Goal: Information Seeking & Learning: Learn about a topic

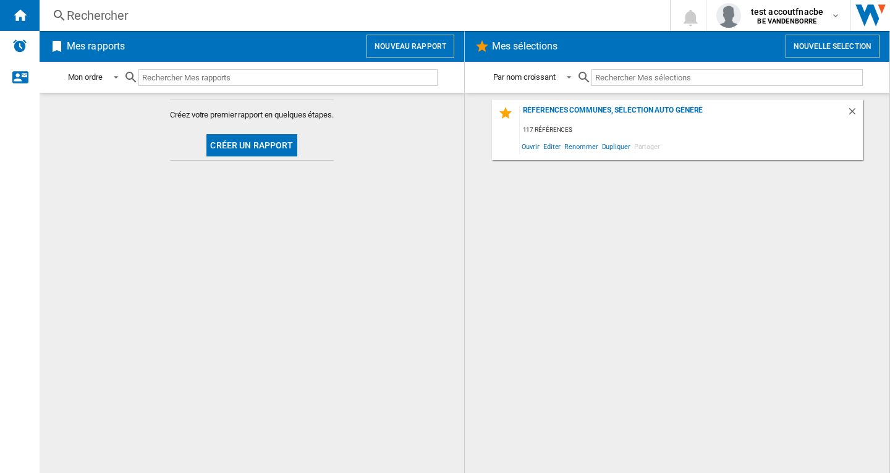
click at [397, 44] on button "Nouveau rapport" at bounding box center [410, 46] width 88 height 23
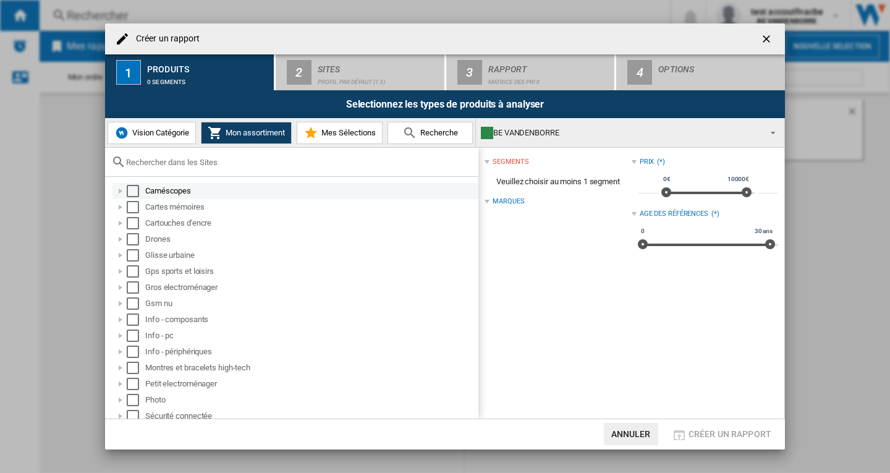
click at [133, 188] on div "Select" at bounding box center [133, 191] width 12 height 12
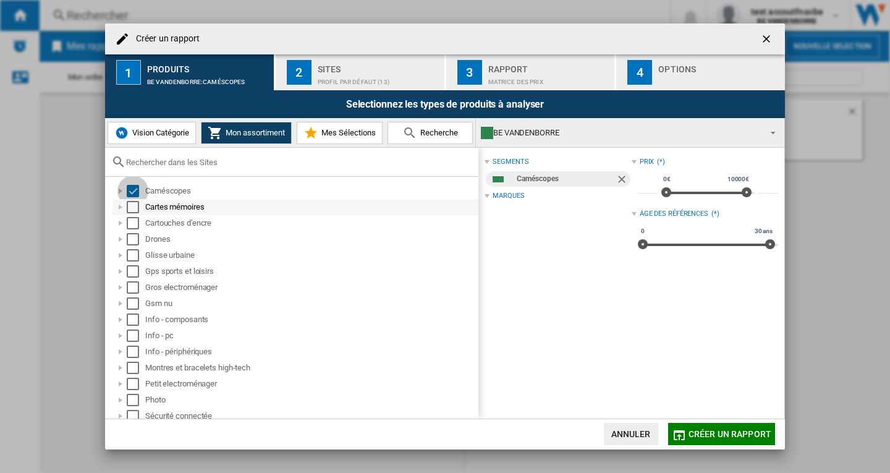
click at [133, 205] on div "Select" at bounding box center [133, 207] width 12 height 12
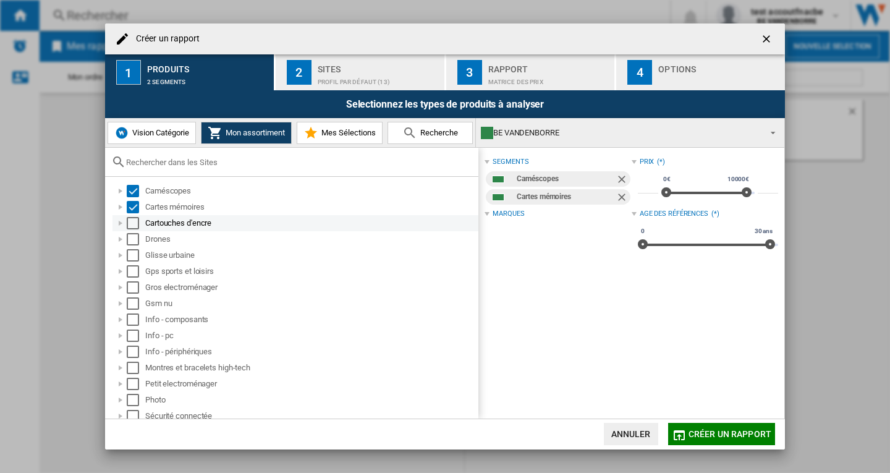
click at [132, 226] on div "Select" at bounding box center [133, 223] width 12 height 12
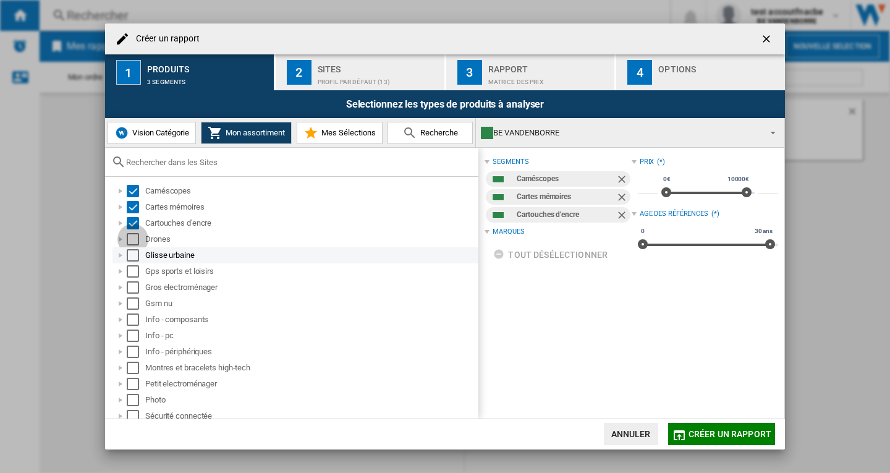
drag, startPoint x: 133, startPoint y: 241, endPoint x: 133, endPoint y: 254, distance: 13.0
click at [133, 242] on div "Select" at bounding box center [133, 239] width 12 height 12
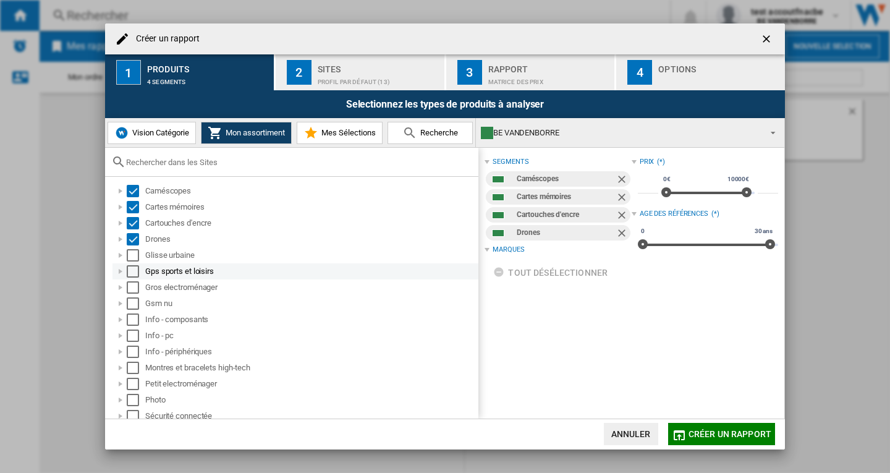
drag, startPoint x: 133, startPoint y: 255, endPoint x: 135, endPoint y: 263, distance: 8.4
click at [133, 256] on div "Select" at bounding box center [133, 255] width 12 height 12
click at [137, 270] on div "Select" at bounding box center [133, 271] width 12 height 12
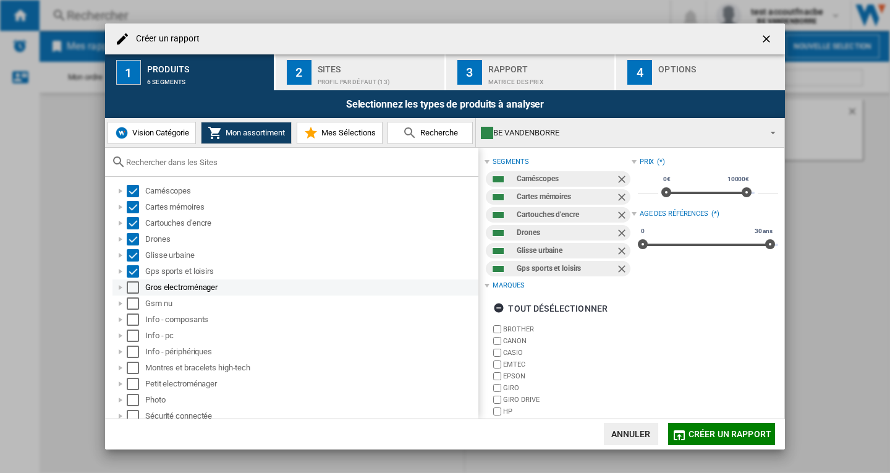
click at [135, 288] on div "Select" at bounding box center [133, 287] width 12 height 12
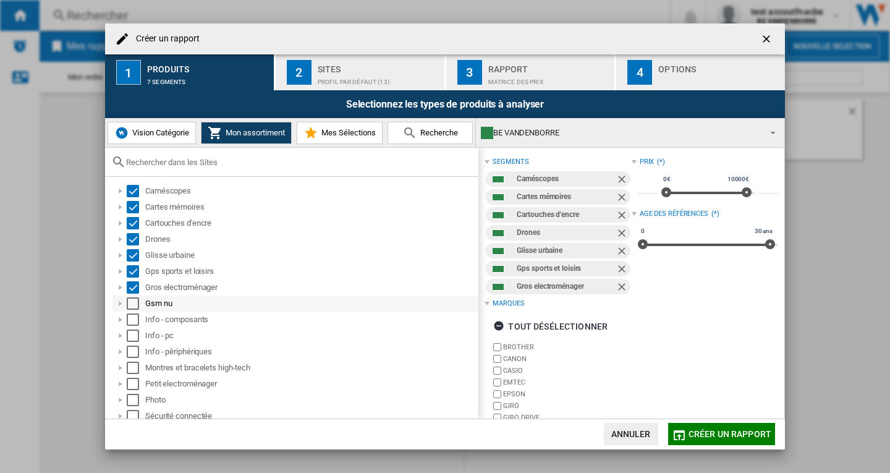
click at [135, 302] on div "Select" at bounding box center [133, 303] width 12 height 12
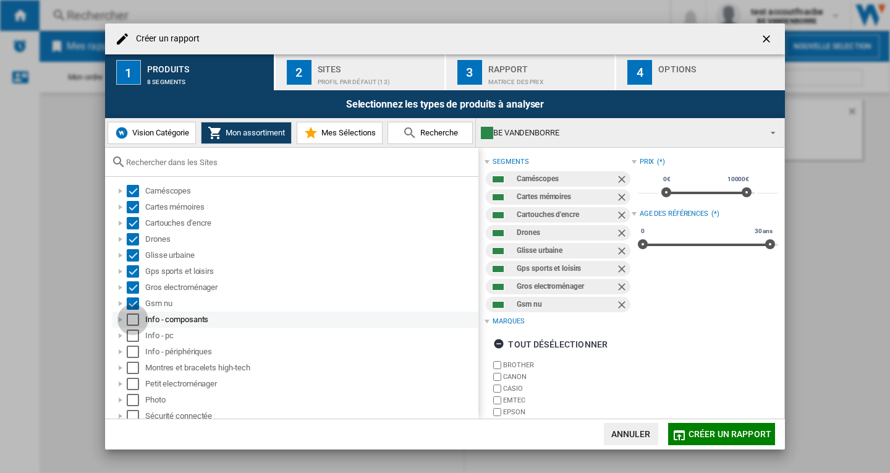
click at [133, 321] on div "Select" at bounding box center [133, 319] width 12 height 12
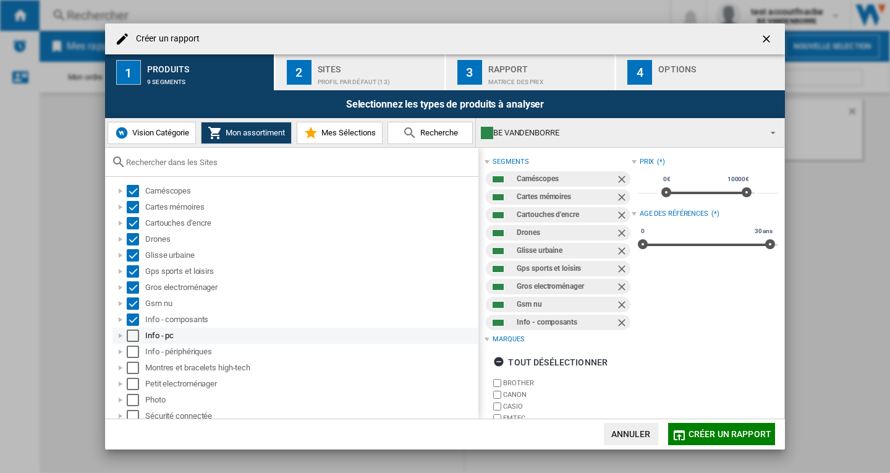
click at [130, 342] on div "Info - pc" at bounding box center [295, 335] width 366 height 16
drag, startPoint x: 132, startPoint y: 337, endPoint x: 133, endPoint y: 347, distance: 10.6
click at [132, 337] on div "Select" at bounding box center [133, 335] width 12 height 12
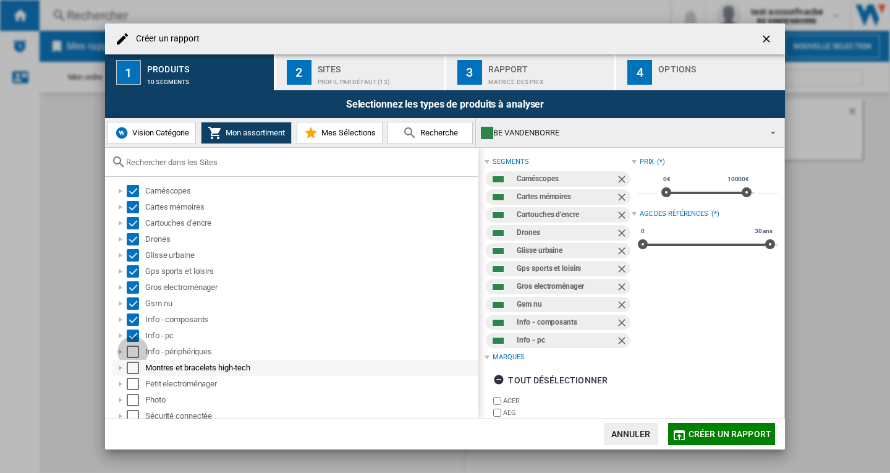
drag, startPoint x: 133, startPoint y: 353, endPoint x: 135, endPoint y: 367, distance: 14.3
click at [133, 353] on div "Select" at bounding box center [133, 351] width 12 height 12
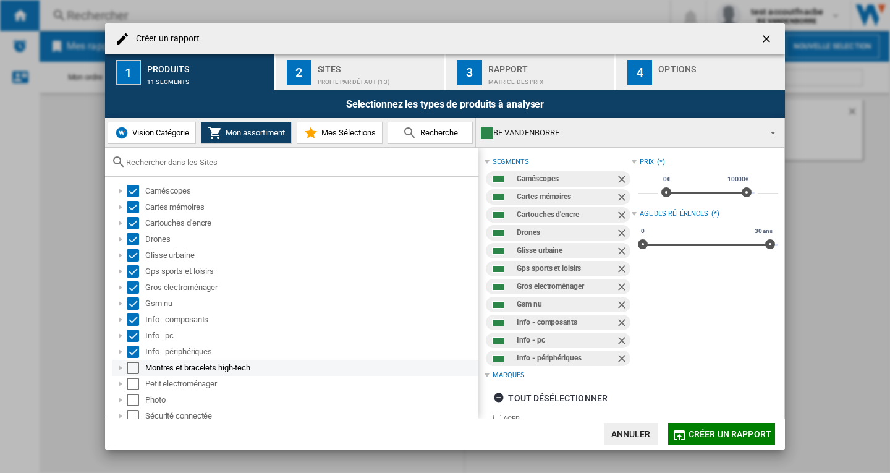
click at [135, 371] on div "Select" at bounding box center [133, 367] width 12 height 12
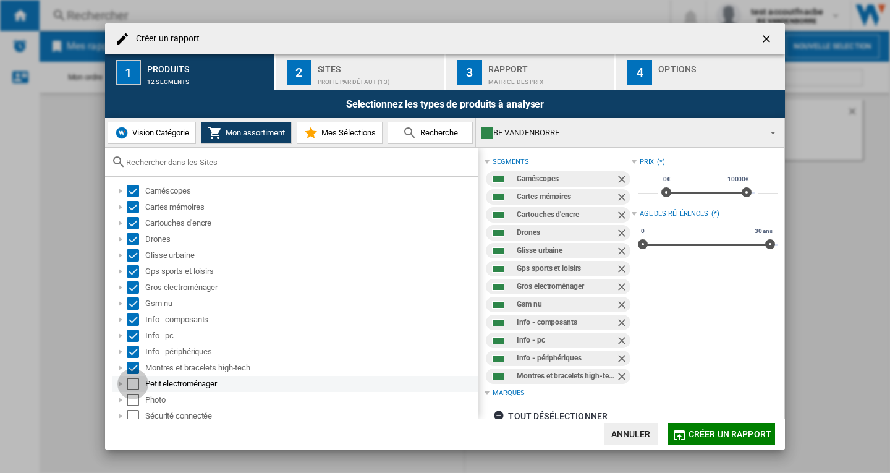
drag, startPoint x: 133, startPoint y: 380, endPoint x: 136, endPoint y: 396, distance: 16.4
click at [133, 381] on div "Select" at bounding box center [133, 384] width 12 height 12
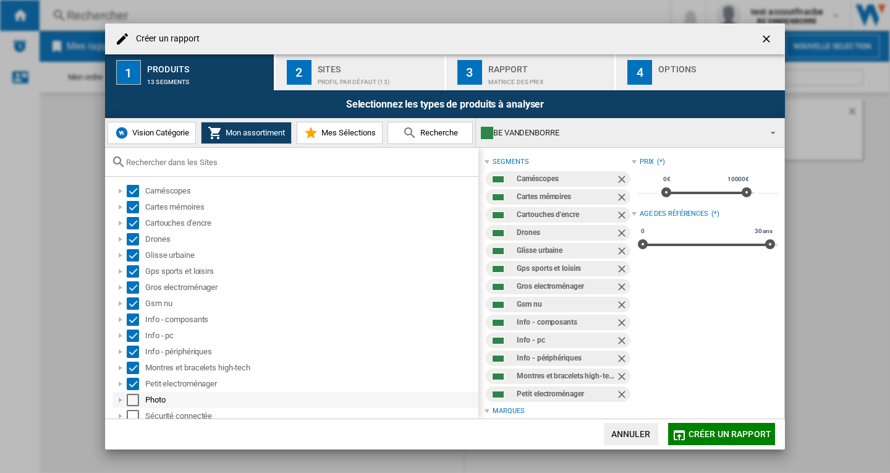
click at [136, 397] on div "Select" at bounding box center [133, 400] width 12 height 12
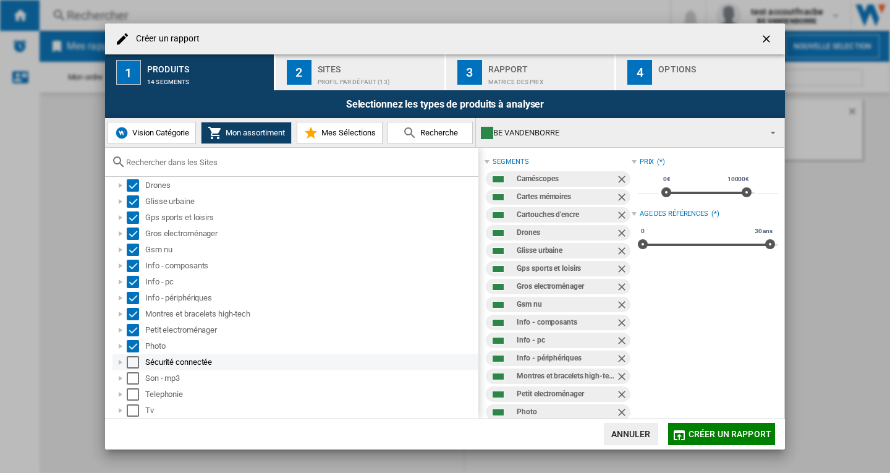
drag, startPoint x: 134, startPoint y: 363, endPoint x: 132, endPoint y: 378, distance: 14.4
click at [134, 365] on div "Select" at bounding box center [133, 362] width 12 height 12
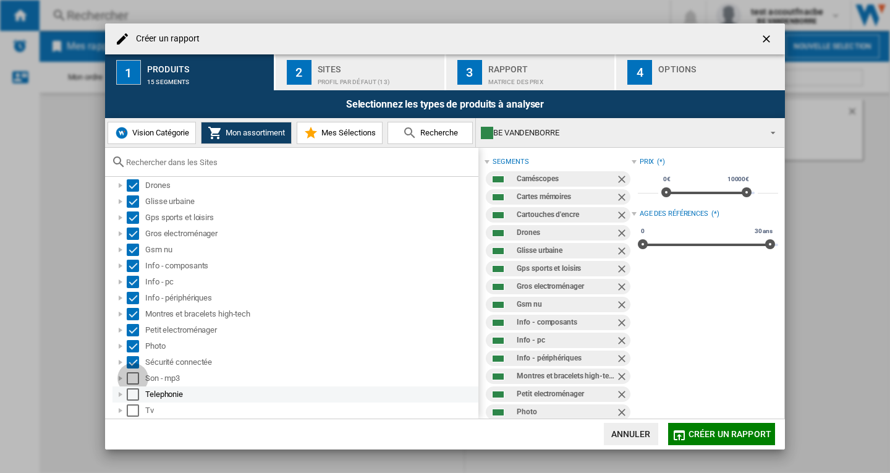
drag, startPoint x: 132, startPoint y: 378, endPoint x: 135, endPoint y: 395, distance: 17.7
click at [132, 379] on div "Select" at bounding box center [133, 378] width 12 height 12
click at [132, 394] on div "Select" at bounding box center [133, 394] width 12 height 12
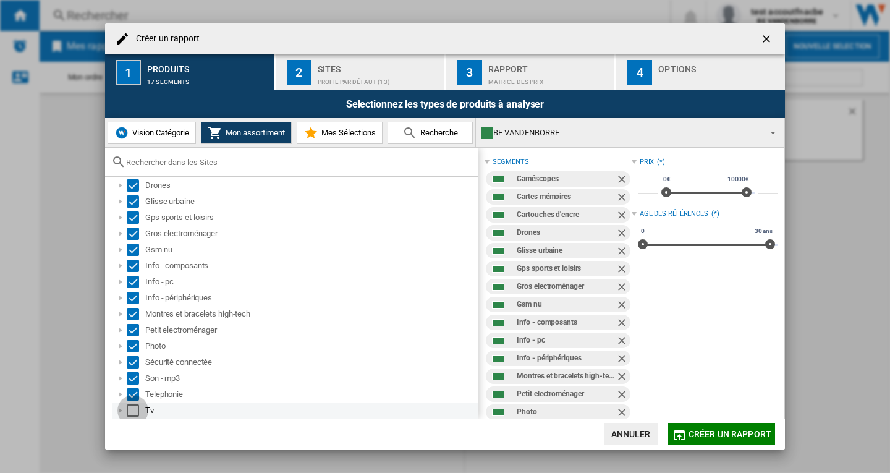
click at [132, 409] on div "Select" at bounding box center [133, 410] width 12 height 12
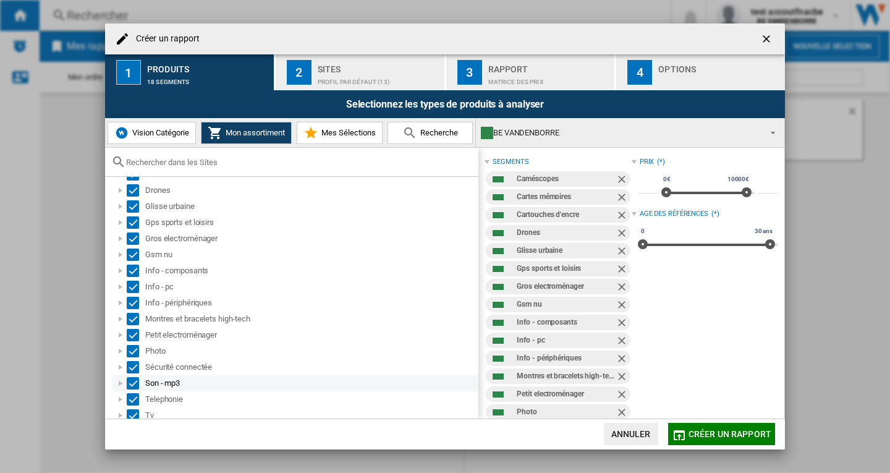
scroll to position [61, 0]
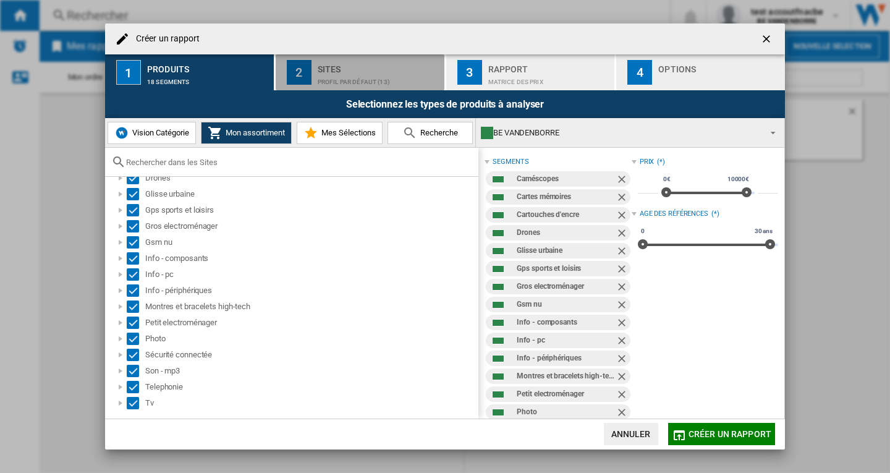
click at [355, 73] on div "Profil par défaut (13)" at bounding box center [379, 78] width 122 height 13
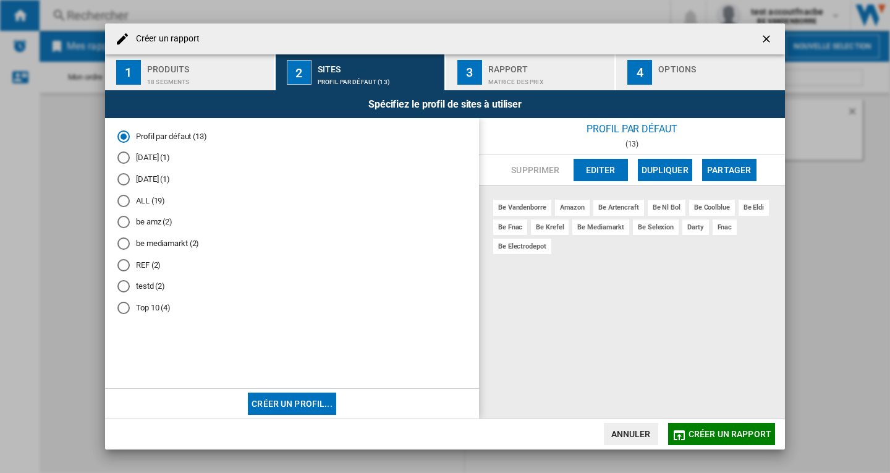
click at [147, 267] on md-radio-button "REF (2)" at bounding box center [291, 265] width 349 height 12
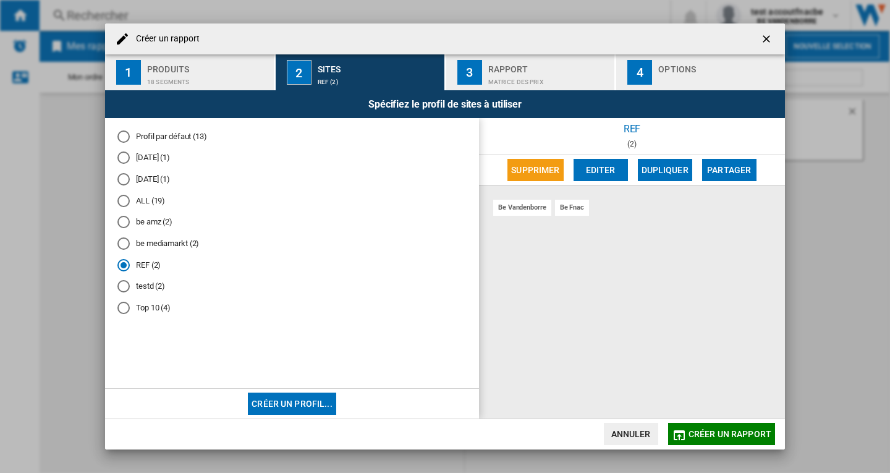
drag, startPoint x: 133, startPoint y: 290, endPoint x: 172, endPoint y: 291, distance: 38.3
click at [134, 290] on md-radio-button "testd (2)" at bounding box center [291, 287] width 349 height 12
click at [704, 434] on span "Créer un rapport" at bounding box center [729, 434] width 83 height 10
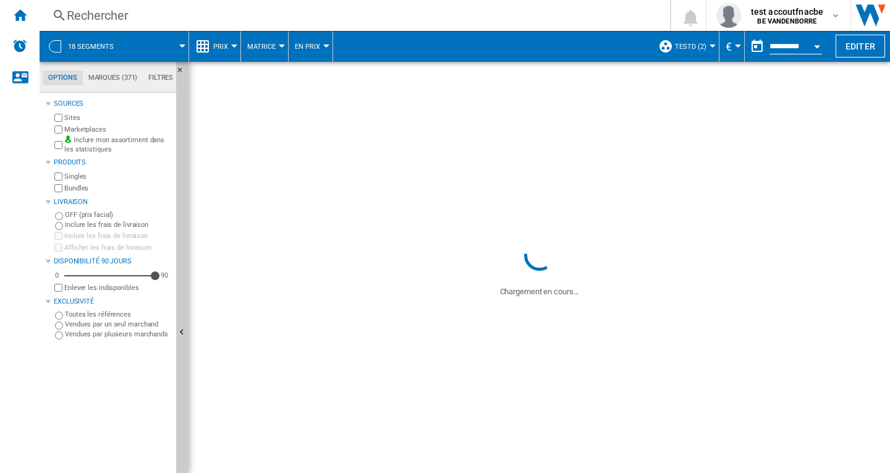
click at [216, 44] on span "Prix" at bounding box center [220, 47] width 15 height 8
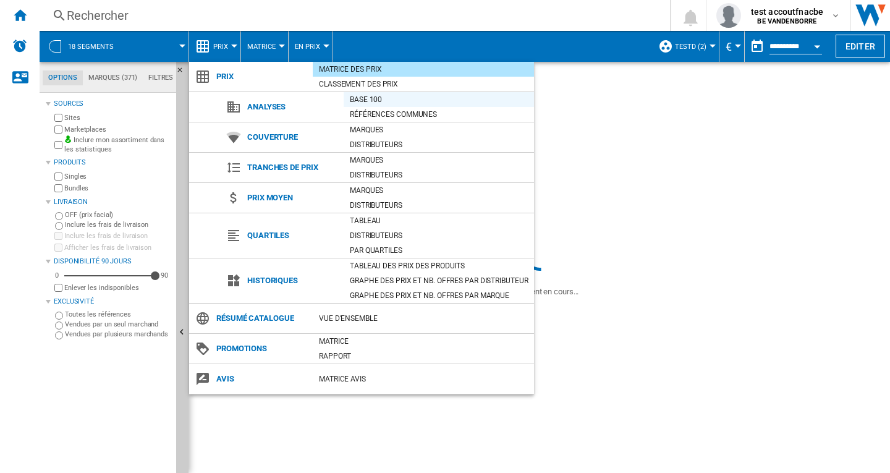
click at [355, 98] on div "Base 100" at bounding box center [439, 99] width 190 height 12
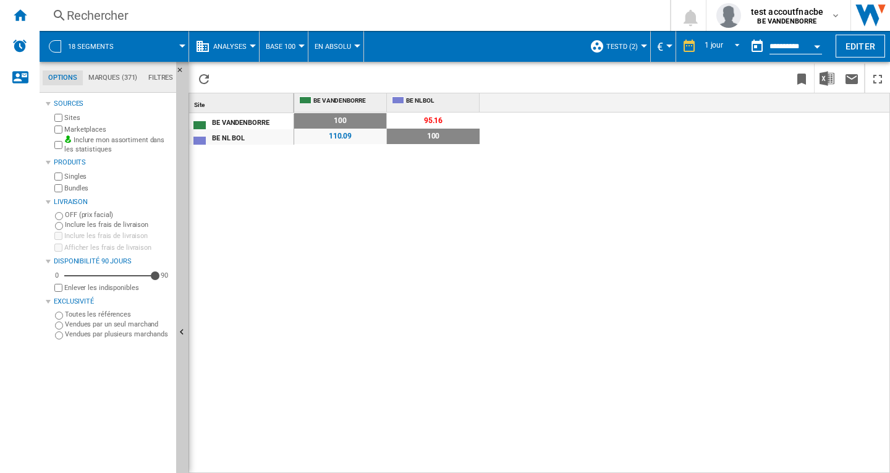
drag, startPoint x: 225, startPoint y: 124, endPoint x: 209, endPoint y: 135, distance: 19.4
click at [209, 135] on div at bounding box center [445, 236] width 890 height 473
click at [241, 136] on div "BE NL BOL" at bounding box center [252, 136] width 81 height 13
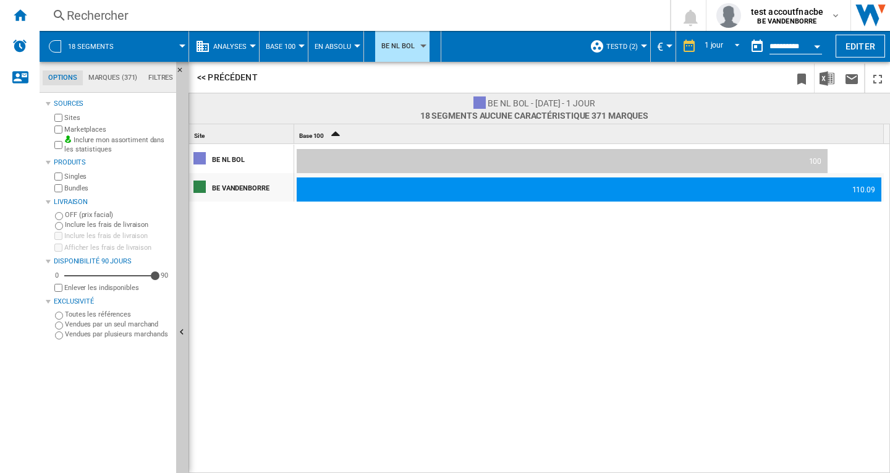
click at [334, 135] on icon "Sort Ascending" at bounding box center [335, 132] width 21 height 17
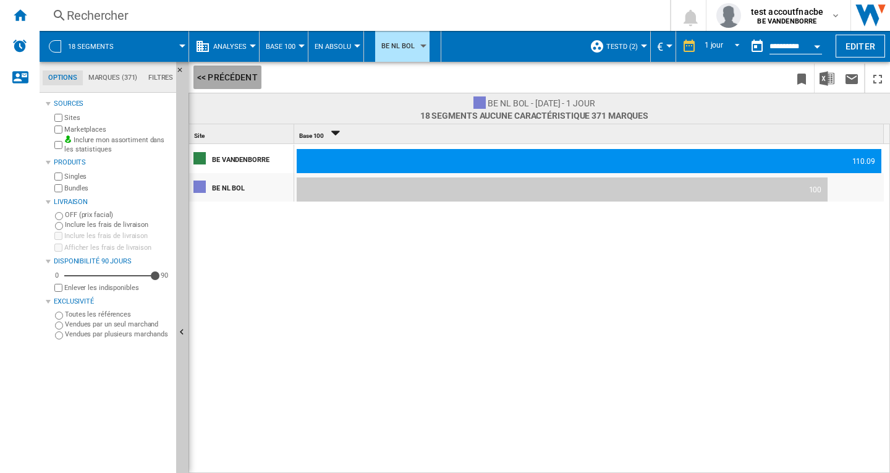
click at [235, 75] on button "<< Précédent" at bounding box center [227, 76] width 68 height 23
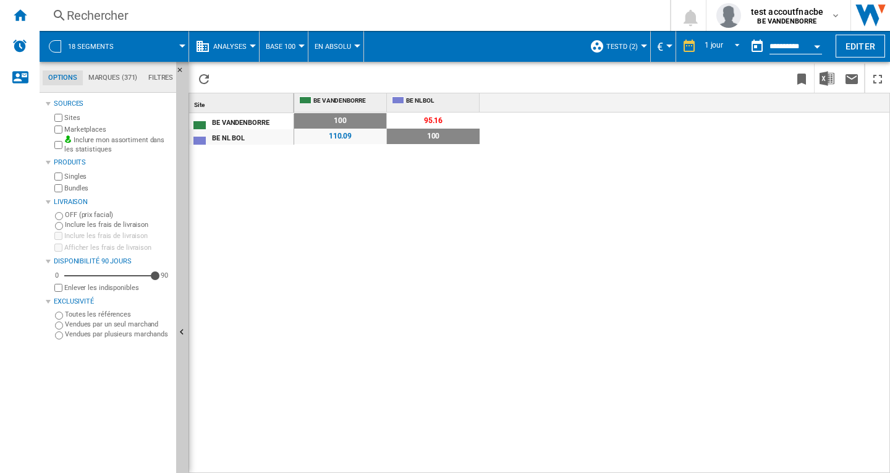
click at [415, 122] on div at bounding box center [445, 236] width 890 height 473
click at [411, 100] on span "BE NL BOL" at bounding box center [441, 98] width 71 height 4
click at [323, 104] on span at bounding box center [341, 105] width 85 height 4
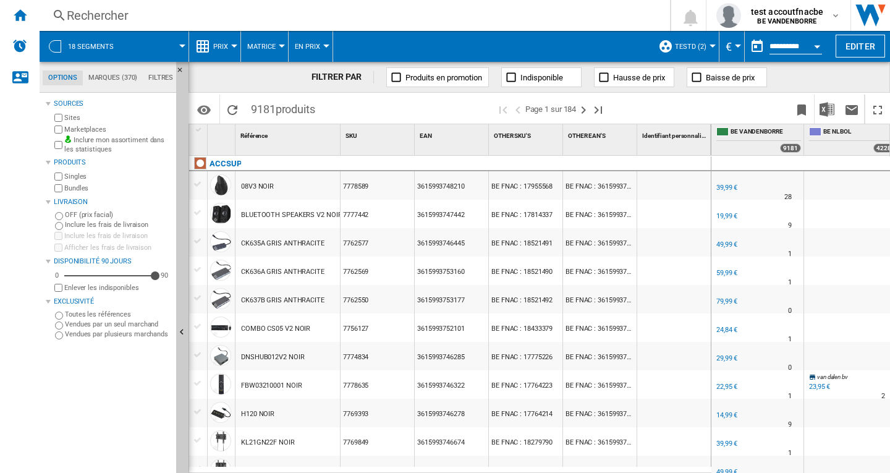
click at [819, 45] on div "Open calendar" at bounding box center [817, 46] width 6 height 3
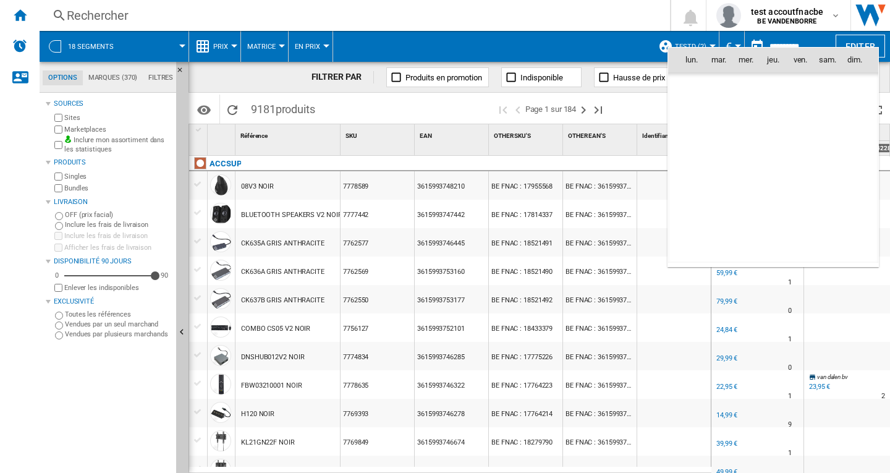
scroll to position [5895, 0]
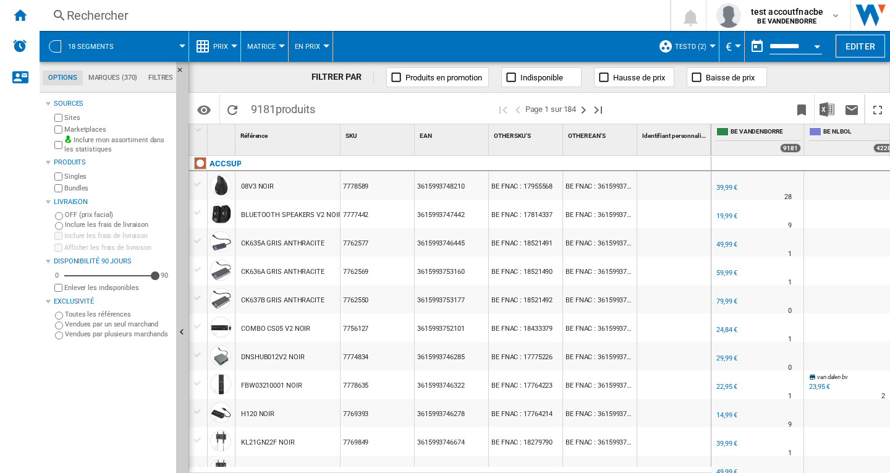
click at [228, 44] on button "Prix" at bounding box center [223, 46] width 21 height 31
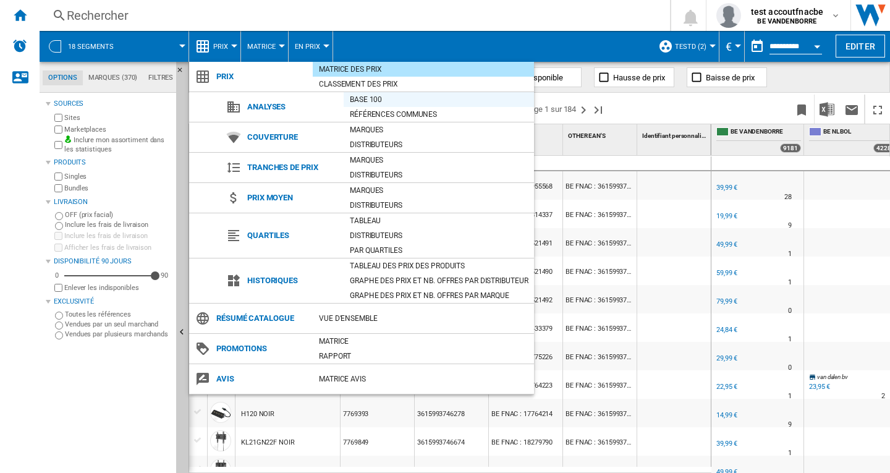
click at [358, 99] on div "Base 100" at bounding box center [439, 99] width 190 height 12
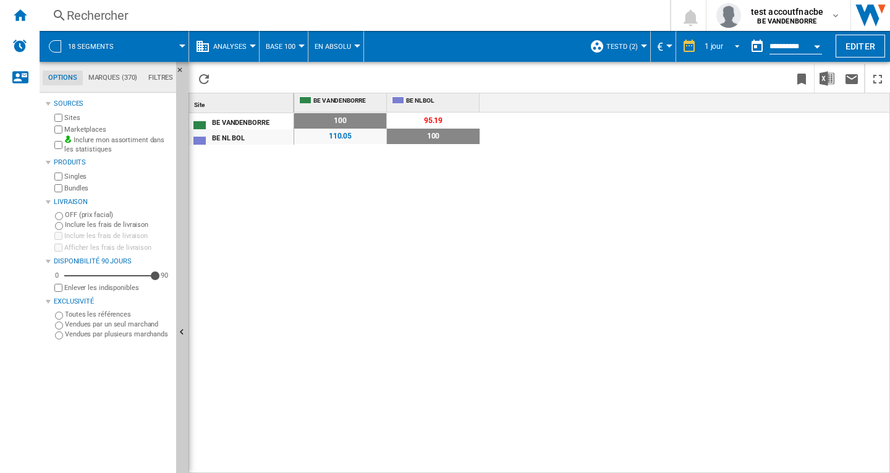
click at [735, 48] on span "REPORTS.WIZARD.STEPS.REPORT.STEPS.REPORT_OPTIONS.PERIOD: 1 jour" at bounding box center [733, 45] width 15 height 11
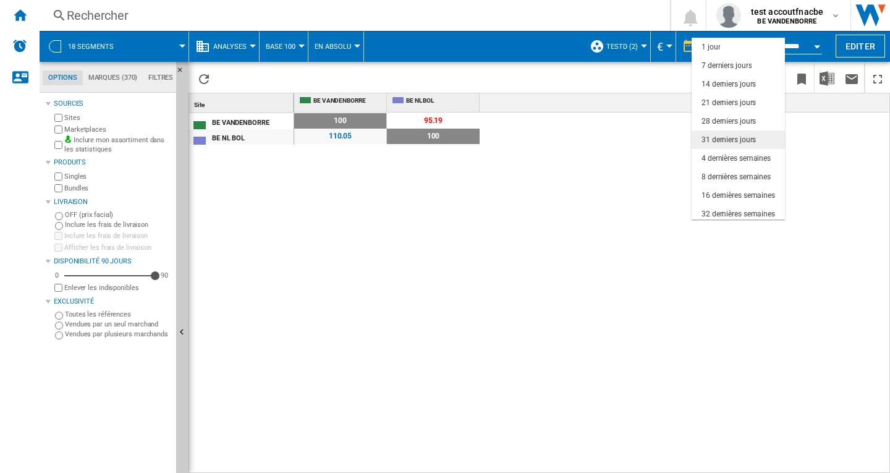
click at [727, 141] on div "31 derniers jours" at bounding box center [728, 140] width 54 height 11
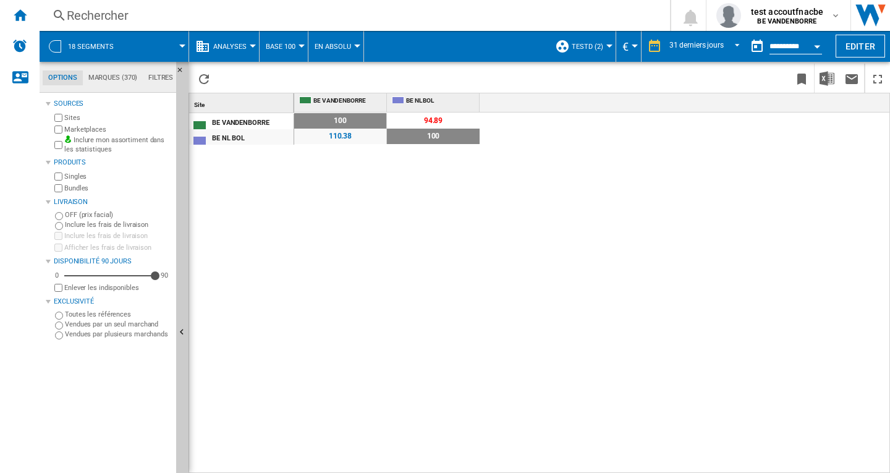
drag, startPoint x: 242, startPoint y: 103, endPoint x: 233, endPoint y: 103, distance: 8.7
click at [233, 103] on div "Site 1" at bounding box center [243, 102] width 102 height 19
drag, startPoint x: 338, startPoint y: 102, endPoint x: 242, endPoint y: 103, distance: 95.8
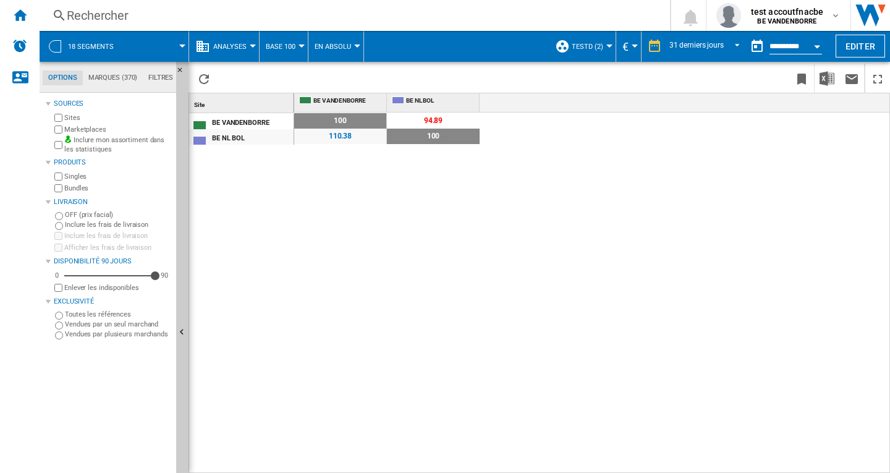
drag, startPoint x: 242, startPoint y: 103, endPoint x: 545, endPoint y: 256, distance: 339.3
click at [545, 256] on div "100 0 % 94.89 -5.11 % 110.38 +10.38 % 100 0 %" at bounding box center [592, 292] width 596 height 361
drag, startPoint x: 419, startPoint y: 102, endPoint x: 749, endPoint y: 307, distance: 388.5
click at [763, 316] on div "100 0 % 94.89 -5.11 % 110.38 +10.38 % 100 0 %" at bounding box center [592, 292] width 596 height 361
click at [821, 83] on img "Télécharger au format Excel" at bounding box center [826, 78] width 15 height 15
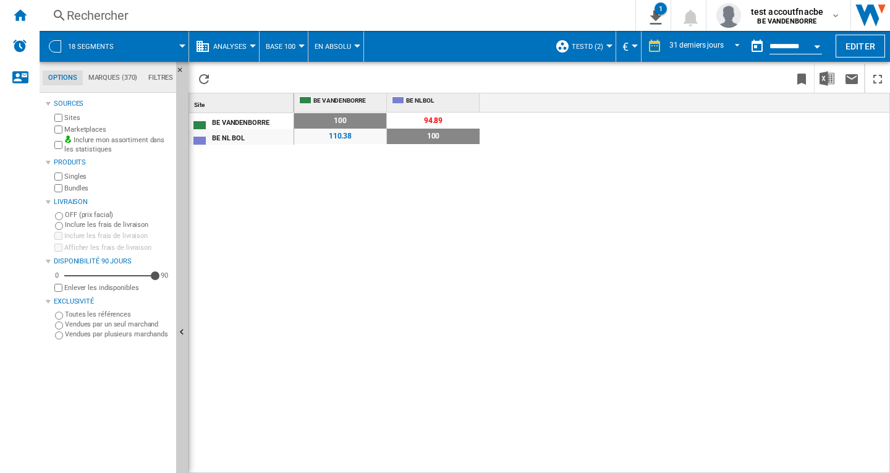
click at [355, 43] on button "En Absolu" at bounding box center [336, 46] width 43 height 31
click at [355, 43] on md-backdrop at bounding box center [445, 236] width 890 height 473
click at [355, 43] on button "En Absolu" at bounding box center [336, 46] width 43 height 31
click at [342, 106] on span "En Relatif" at bounding box center [336, 106] width 41 height 11
click at [295, 44] on button "Base 100" at bounding box center [284, 46] width 36 height 31
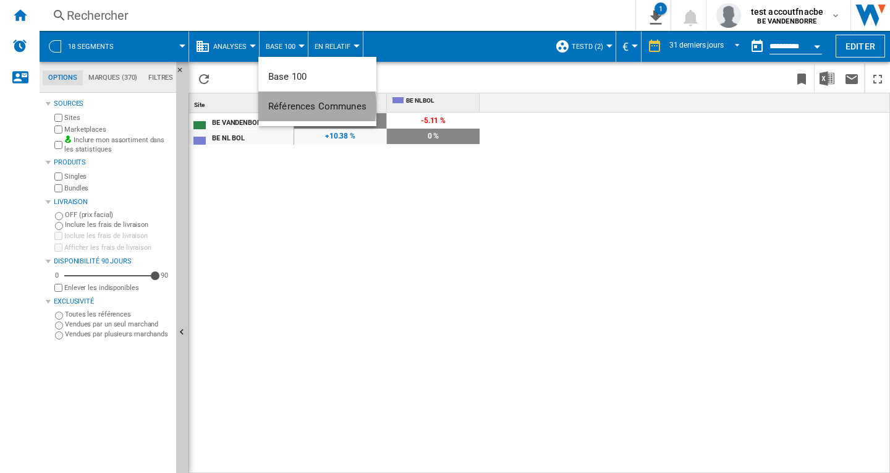
click at [306, 106] on span "Références Communes" at bounding box center [317, 106] width 98 height 11
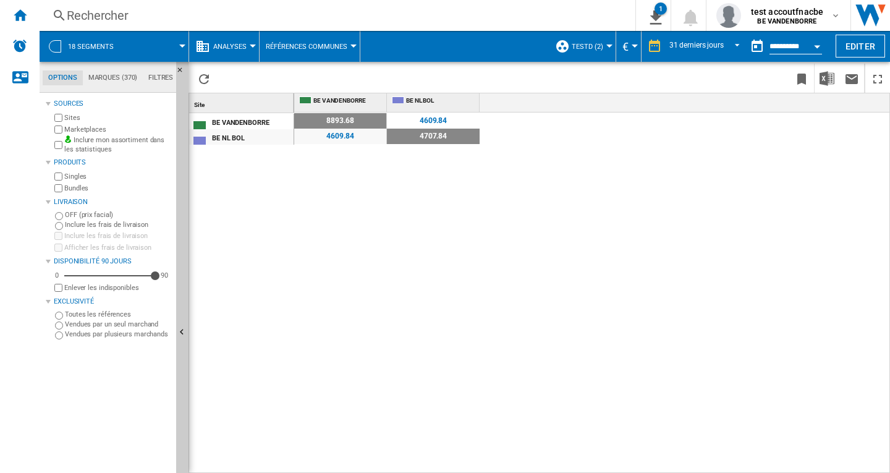
click at [253, 44] on div at bounding box center [253, 45] width 6 height 3
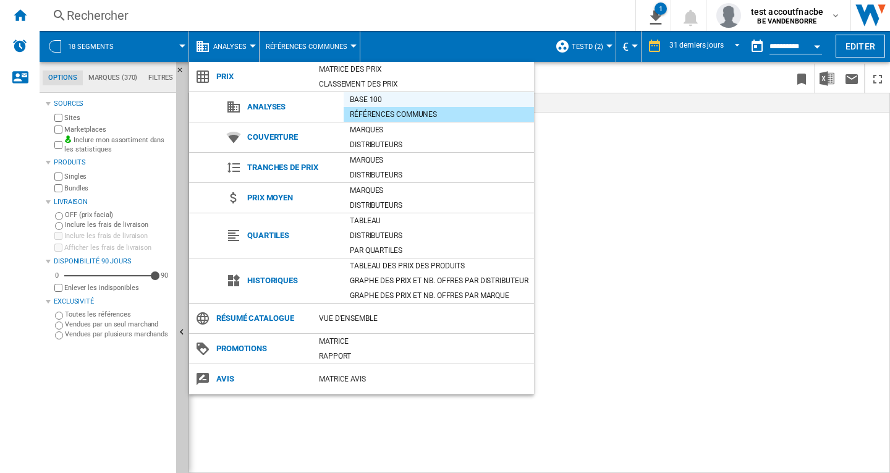
click at [361, 96] on div "Base 100" at bounding box center [439, 99] width 190 height 12
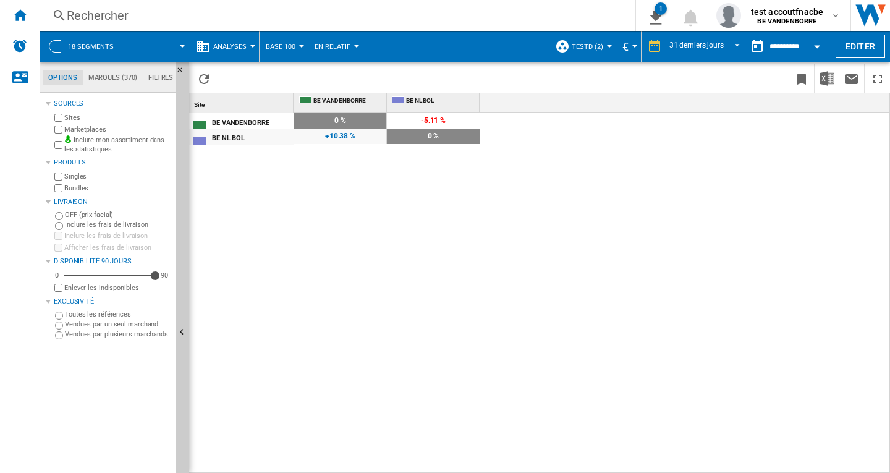
click at [298, 48] on button "Base 100" at bounding box center [284, 46] width 36 height 31
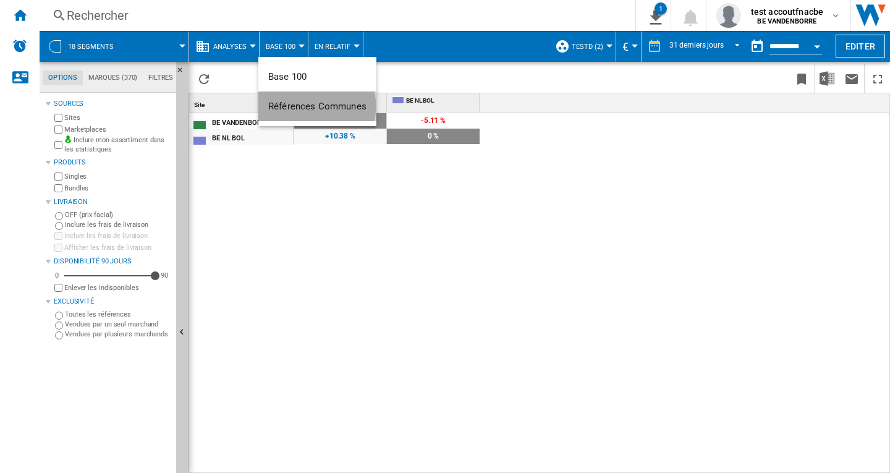
click at [306, 106] on span "Références Communes" at bounding box center [317, 106] width 98 height 11
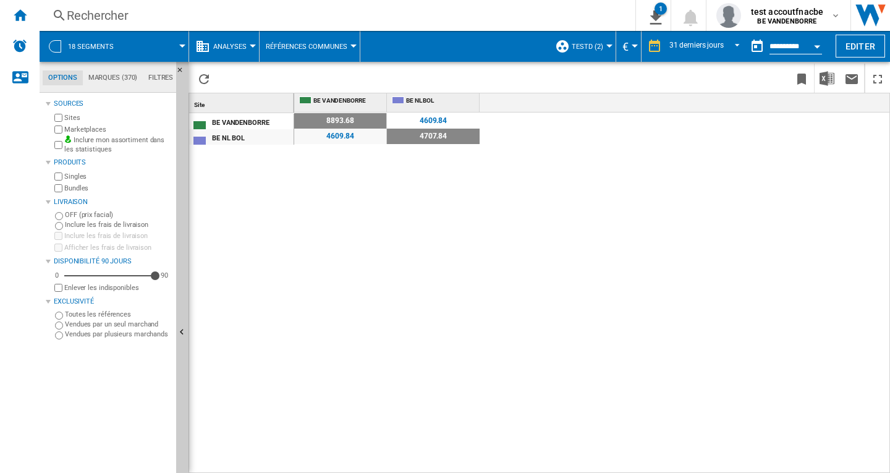
click at [361, 122] on div "8893.68" at bounding box center [340, 120] width 92 height 15
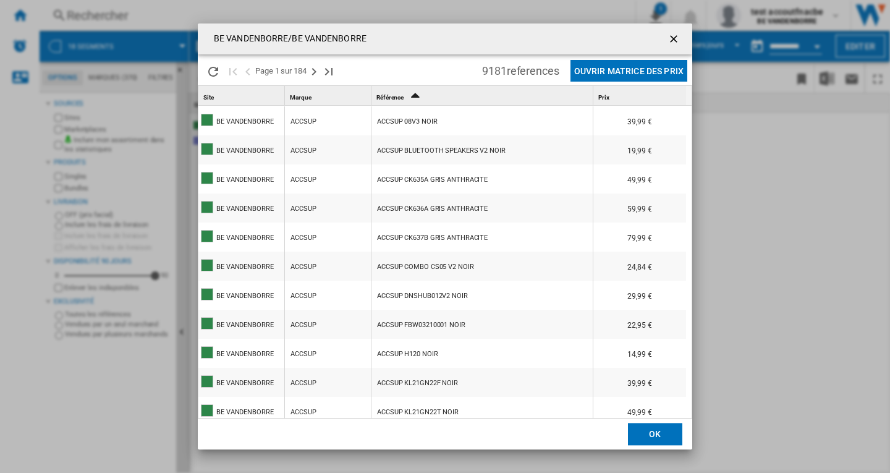
click at [672, 37] on ng-md-icon "getI18NText('BUTTONS.CLOSE_DIALOG')" at bounding box center [674, 40] width 15 height 15
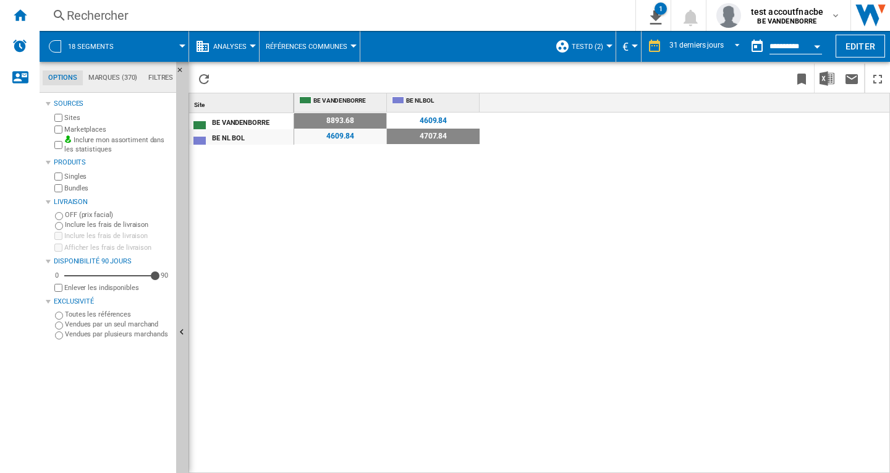
click at [431, 121] on div "4609.84" at bounding box center [433, 120] width 93 height 15
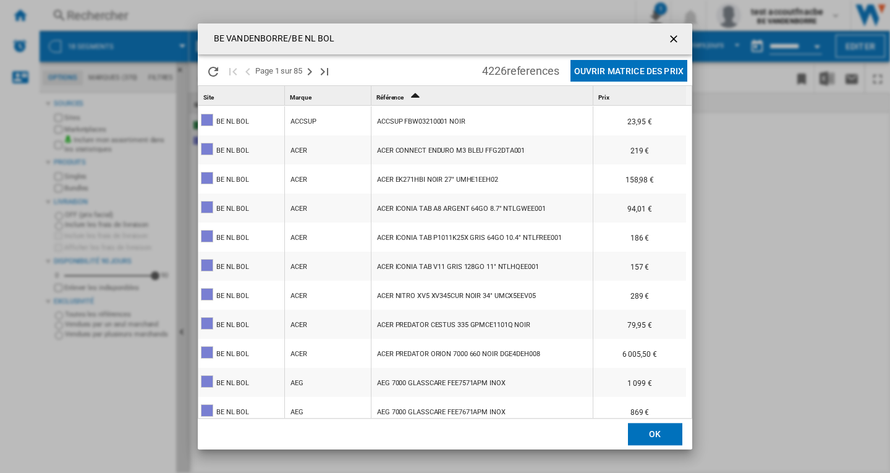
click at [671, 35] on ng-md-icon "getI18NText('BUTTONS.CLOSE_DIALOG')" at bounding box center [674, 40] width 15 height 15
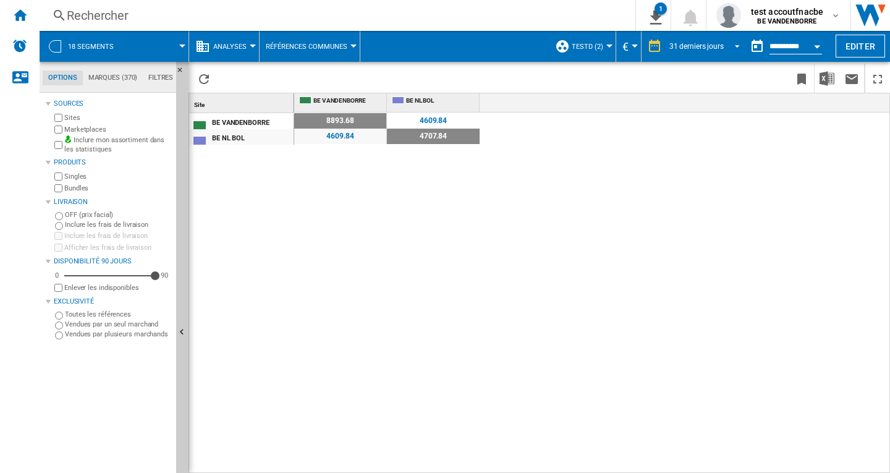
click at [733, 48] on span "REPORTS.WIZARD.STEPS.REPORT.STEPS.REPORT_OPTIONS.PERIOD: 31 derniers jours" at bounding box center [733, 45] width 15 height 11
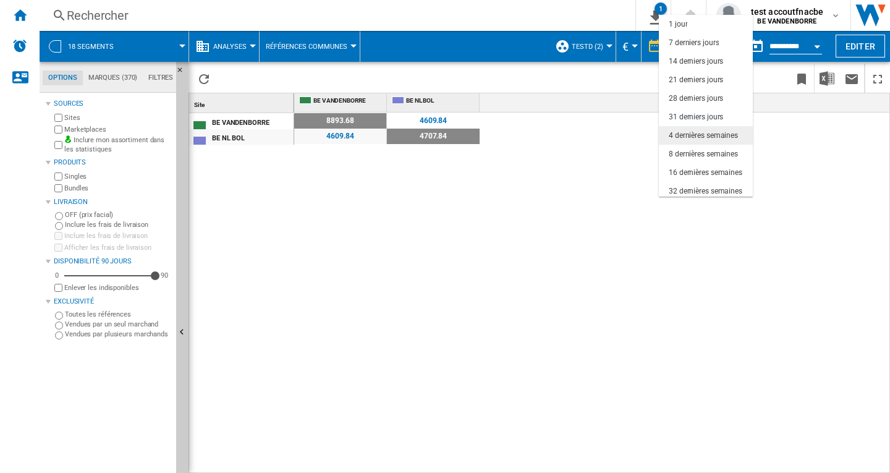
scroll to position [70, 0]
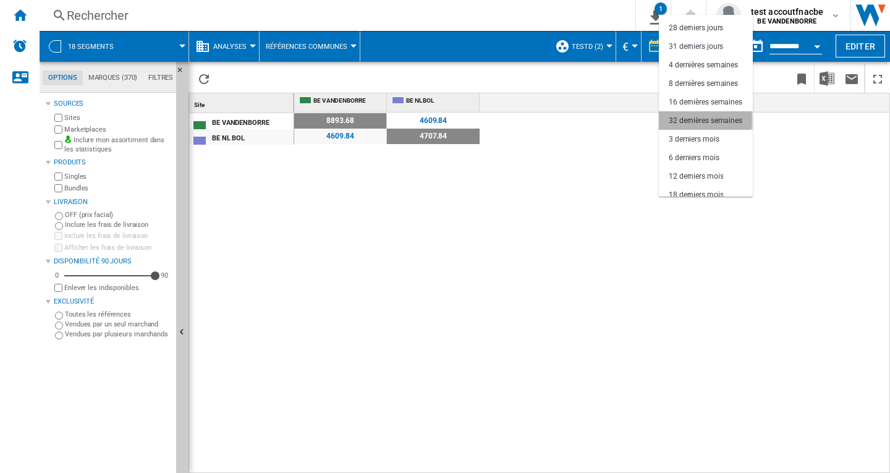
click at [680, 119] on div "32 dernières semaines" at bounding box center [706, 121] width 74 height 11
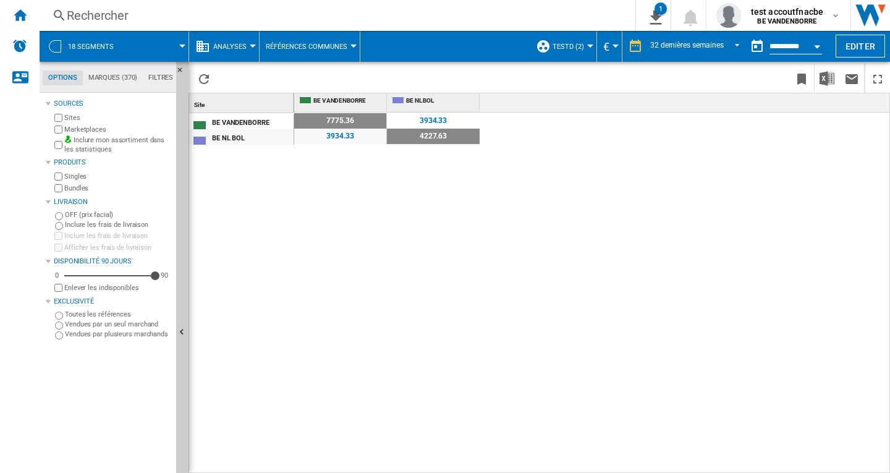
click at [813, 45] on button "Open calendar" at bounding box center [817, 44] width 22 height 22
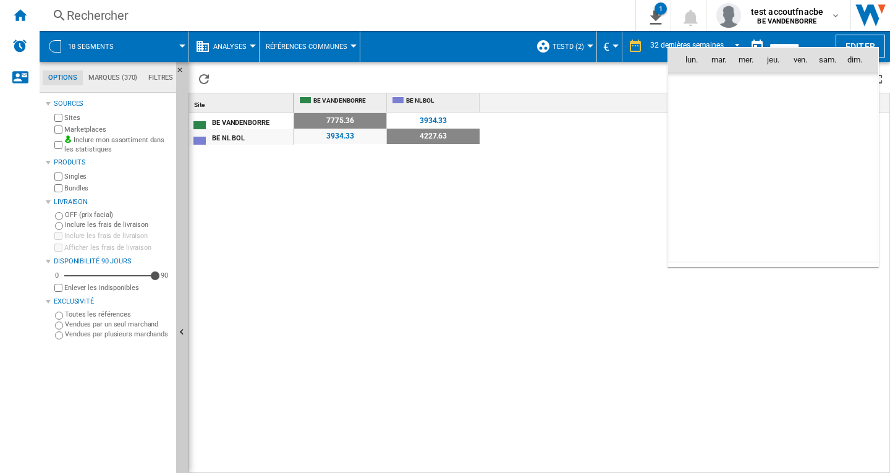
scroll to position [5895, 0]
click at [718, 87] on md-icon "September 2025" at bounding box center [715, 86] width 15 height 15
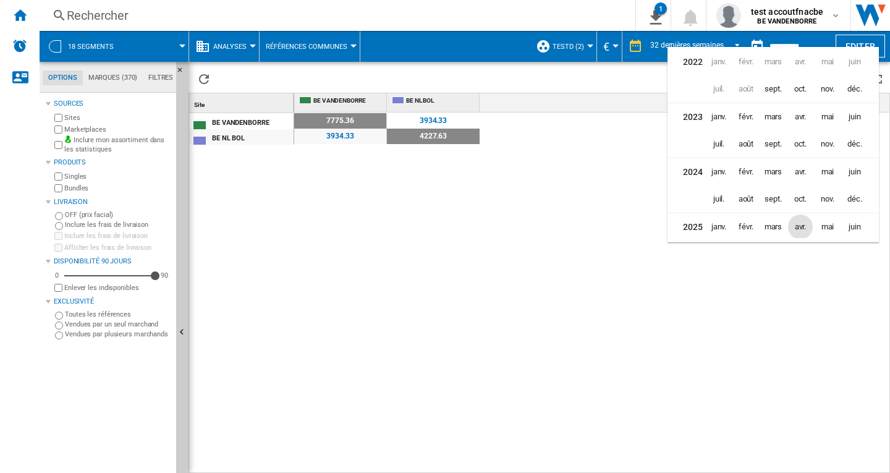
scroll to position [30, 0]
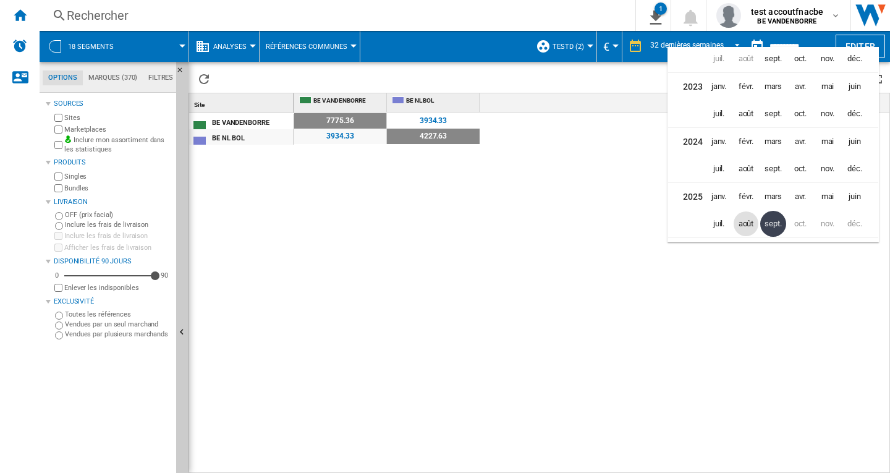
click at [746, 224] on span "août" at bounding box center [745, 223] width 25 height 25
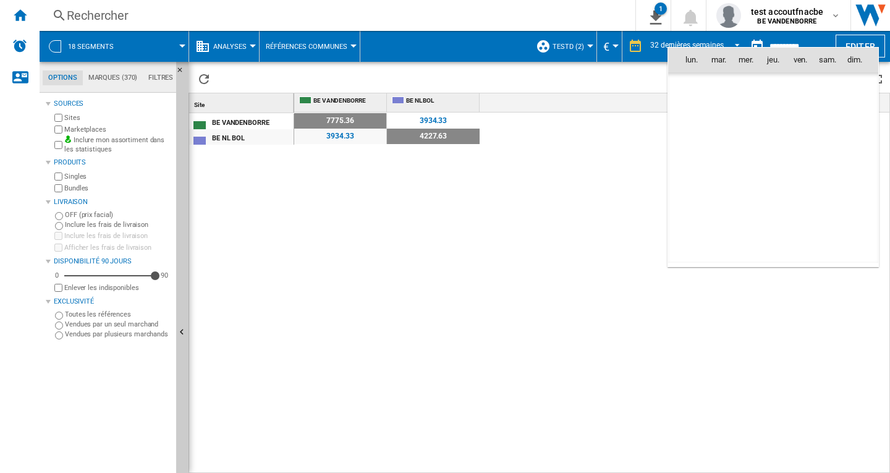
scroll to position [5731, 0]
click at [773, 111] on span "7" at bounding box center [773, 113] width 25 height 25
type input "**********"
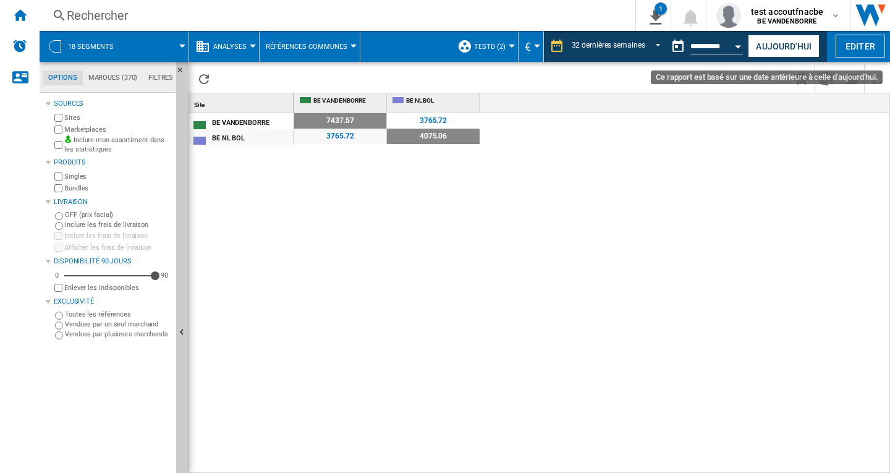
click at [737, 46] on div "Open calendar" at bounding box center [738, 46] width 6 height 3
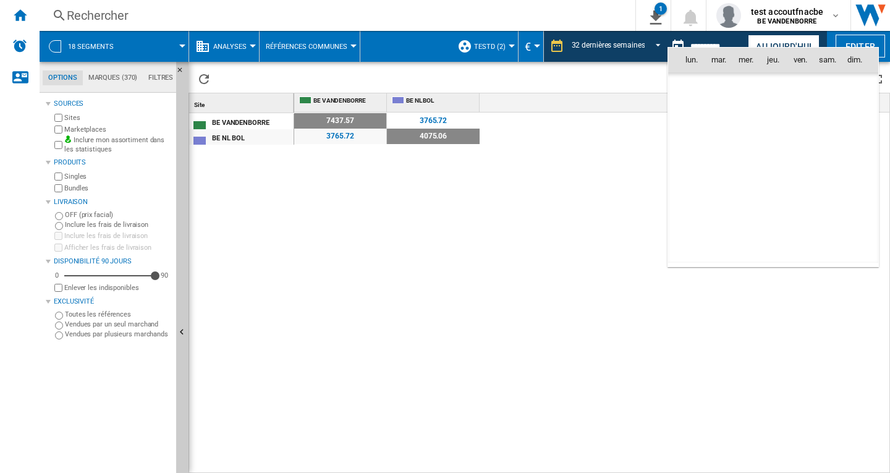
scroll to position [5731, 0]
click at [574, 159] on div at bounding box center [445, 236] width 890 height 473
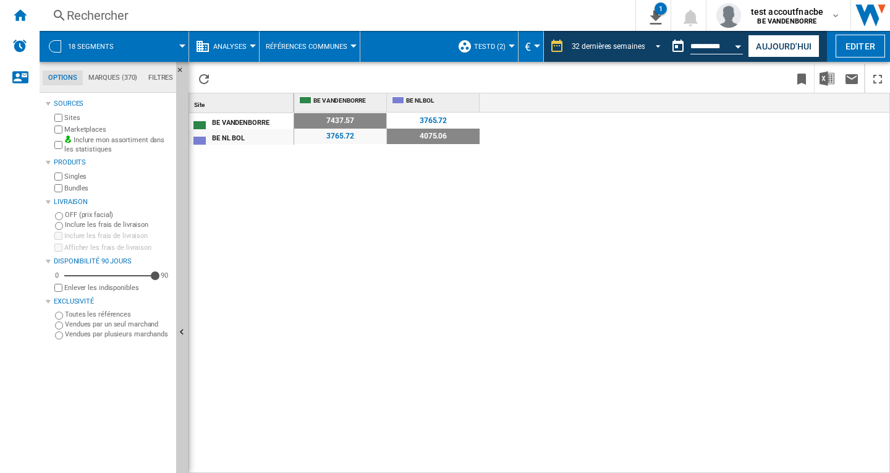
click at [654, 44] on span "REPORTS.WIZARD.STEPS.REPORT.STEPS.REPORT_OPTIONS.PERIOD: 32 dernières semaines" at bounding box center [654, 45] width 15 height 11
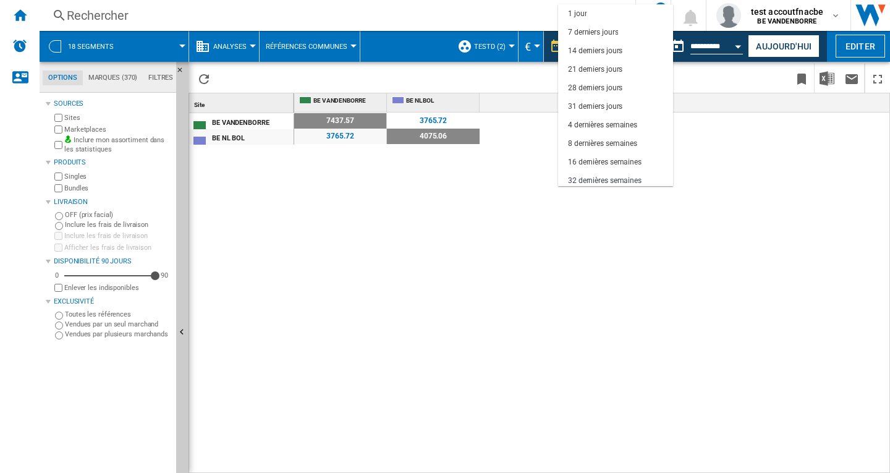
scroll to position [78, 0]
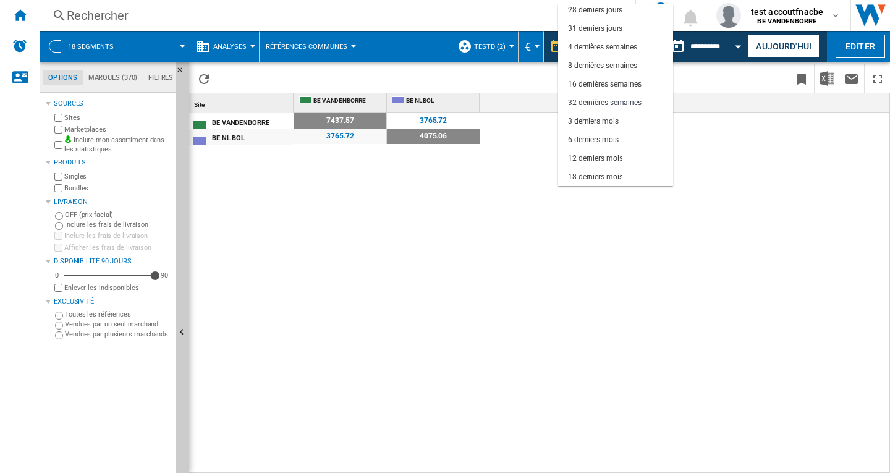
click at [738, 179] on md-backdrop at bounding box center [445, 236] width 890 height 473
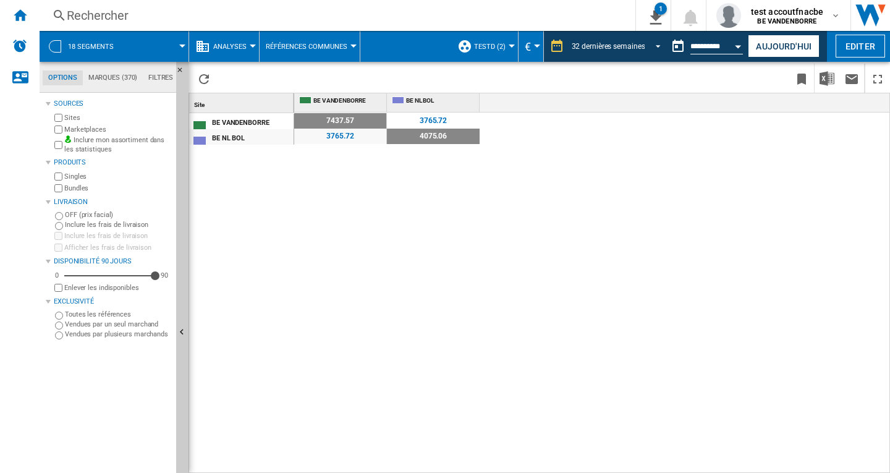
click at [654, 48] on span "REPORTS.WIZARD.STEPS.REPORT.STEPS.REPORT_OPTIONS.PERIOD: 32 dernières semaines" at bounding box center [654, 45] width 15 height 11
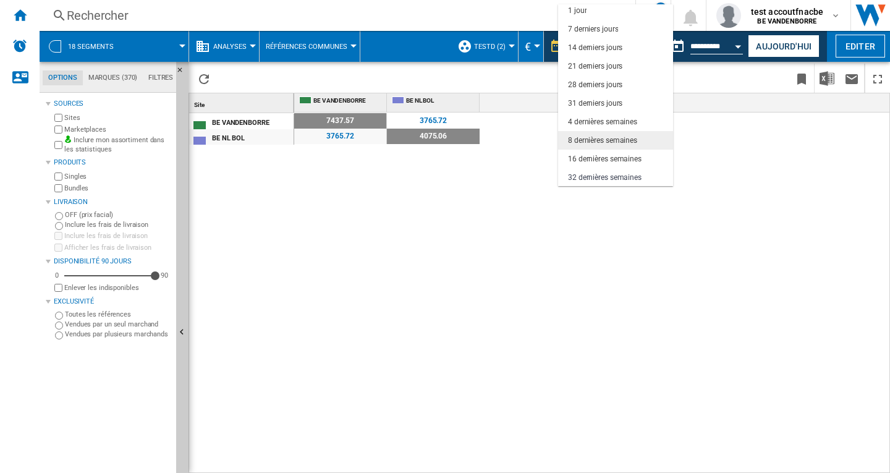
scroll to position [0, 0]
click at [601, 103] on div "31 derniers jours" at bounding box center [595, 106] width 54 height 11
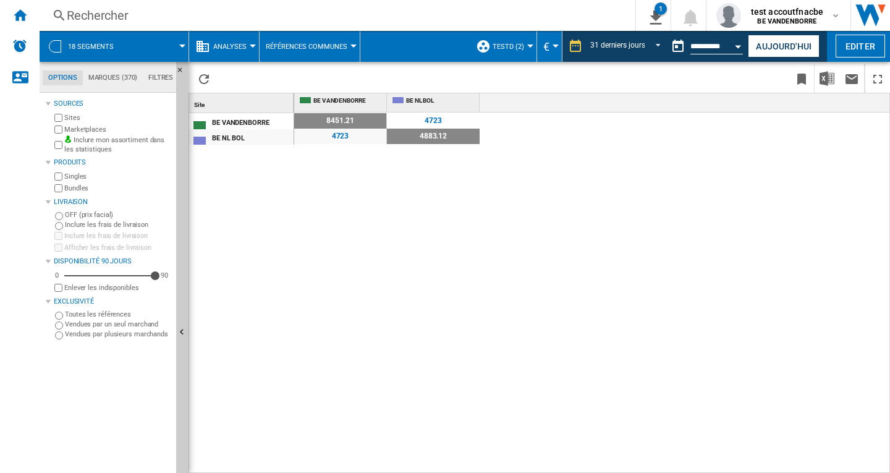
click at [345, 45] on span "Références Communes" at bounding box center [307, 47] width 82 height 8
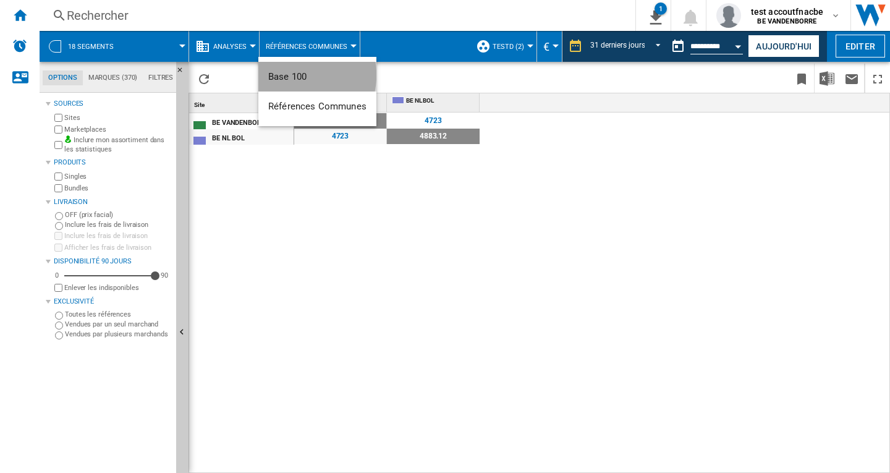
click at [294, 75] on span "Base 100" at bounding box center [287, 76] width 38 height 11
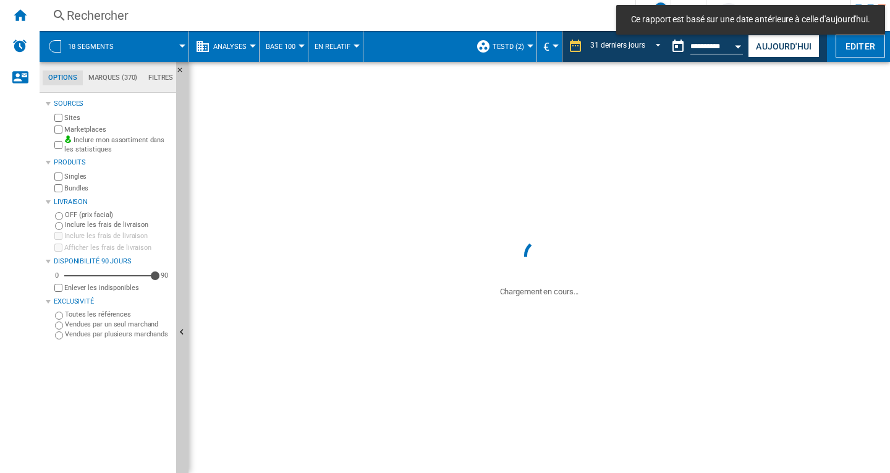
click at [353, 49] on button "En Relatif" at bounding box center [336, 46] width 42 height 31
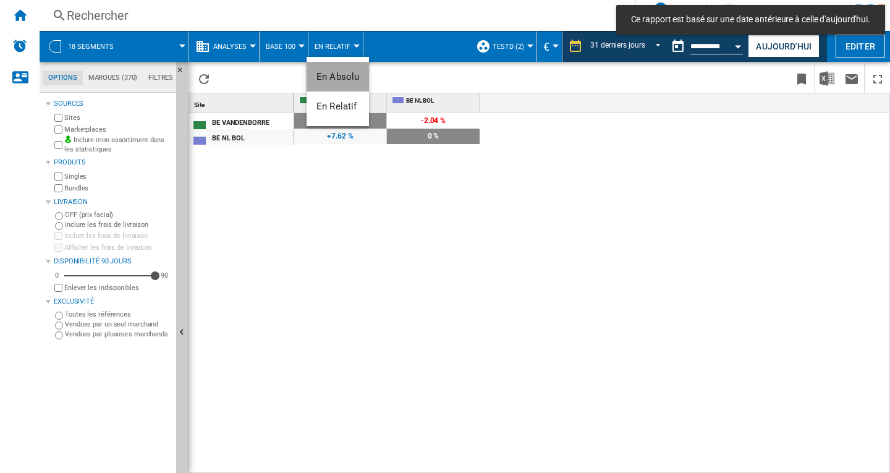
click at [340, 78] on span "En Absolu" at bounding box center [337, 76] width 43 height 11
click at [380, 290] on div "100 0 % 97.96 -2.04 % 107.62 +7.62 % 100 0 %" at bounding box center [592, 292] width 596 height 361
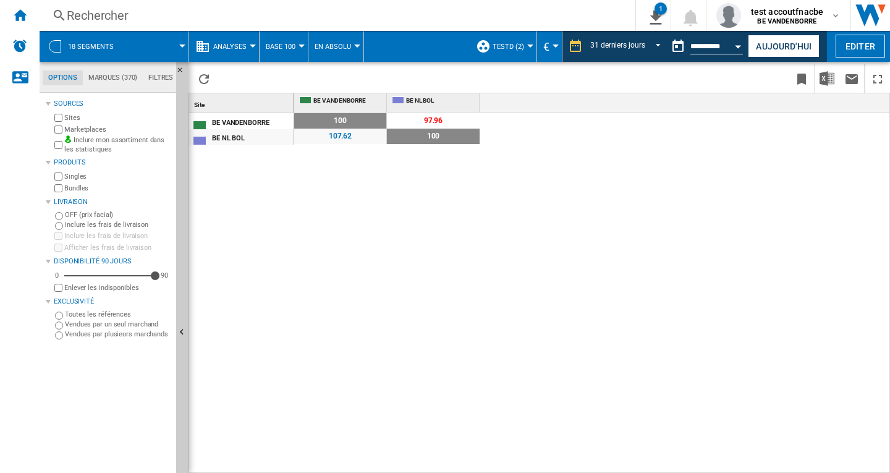
click at [245, 48] on span "Analyses" at bounding box center [229, 47] width 33 height 8
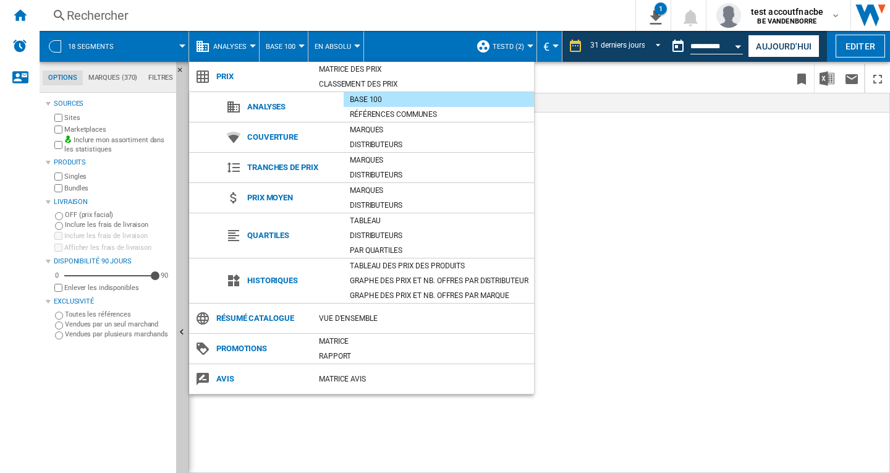
click at [278, 48] on md-backdrop at bounding box center [445, 236] width 890 height 473
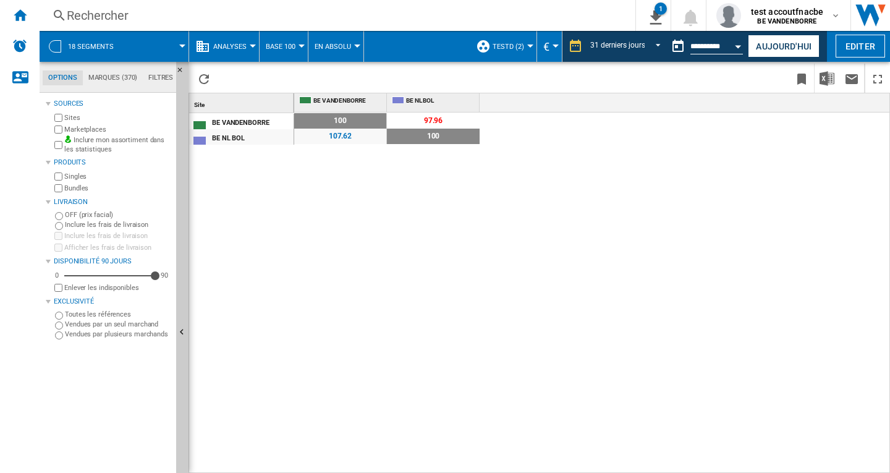
click at [283, 49] on span "Base 100" at bounding box center [281, 47] width 30 height 8
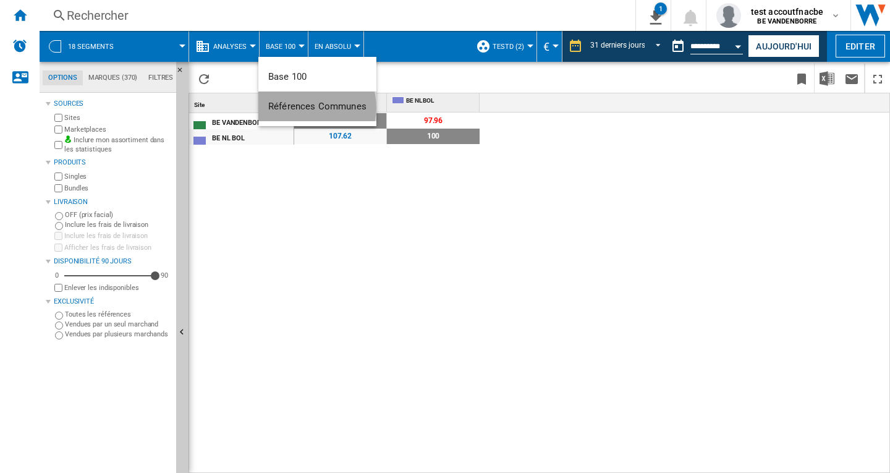
click at [306, 108] on span "Références Communes" at bounding box center [317, 106] width 98 height 11
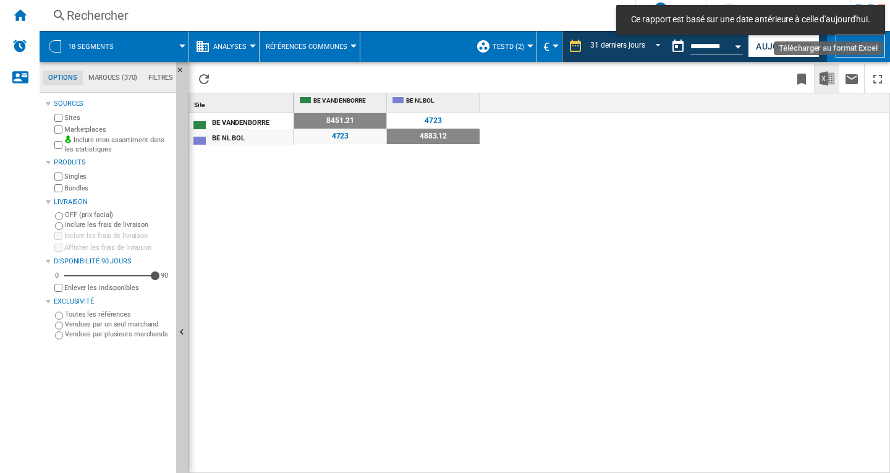
click at [823, 80] on img "Télécharger au format Excel" at bounding box center [826, 78] width 15 height 15
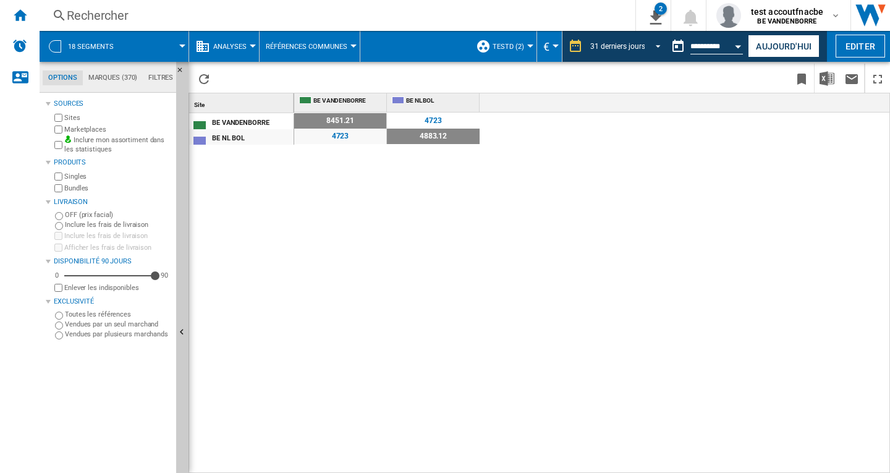
click at [653, 46] on span "REPORTS.WIZARD.STEPS.REPORT.STEPS.REPORT_OPTIONS.PERIOD: 31 derniers jours" at bounding box center [654, 45] width 15 height 11
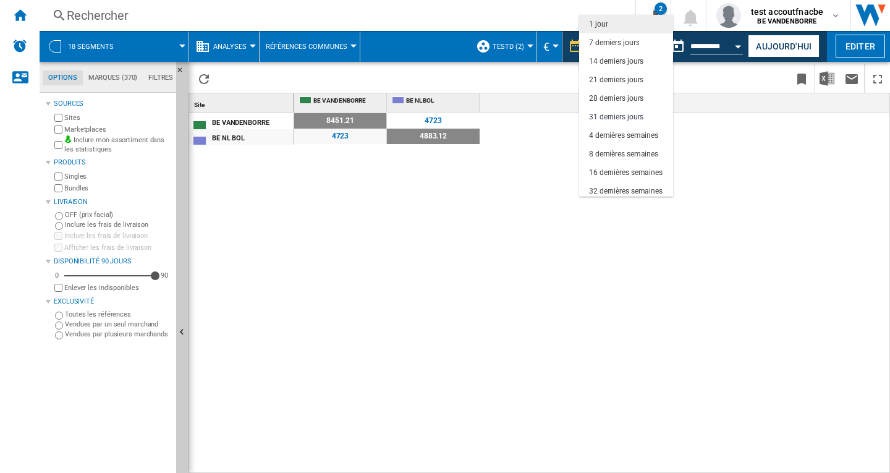
click at [595, 25] on div "1 jour" at bounding box center [598, 24] width 19 height 11
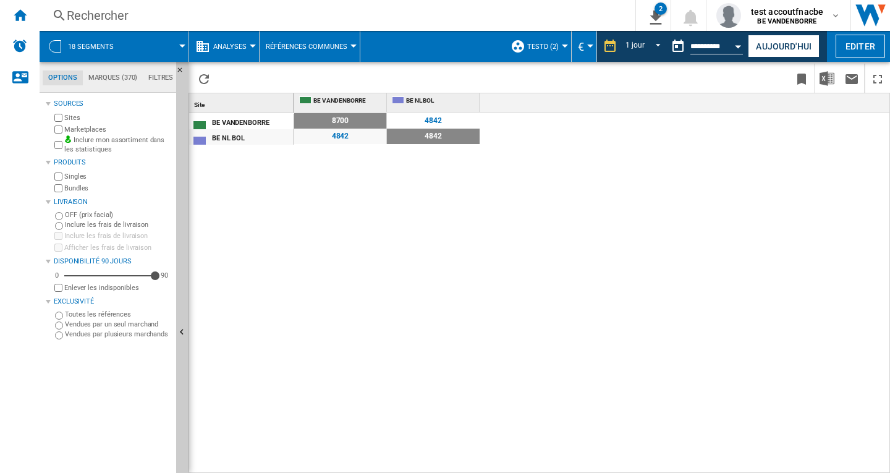
click at [336, 47] on span "Références Communes" at bounding box center [307, 47] width 82 height 8
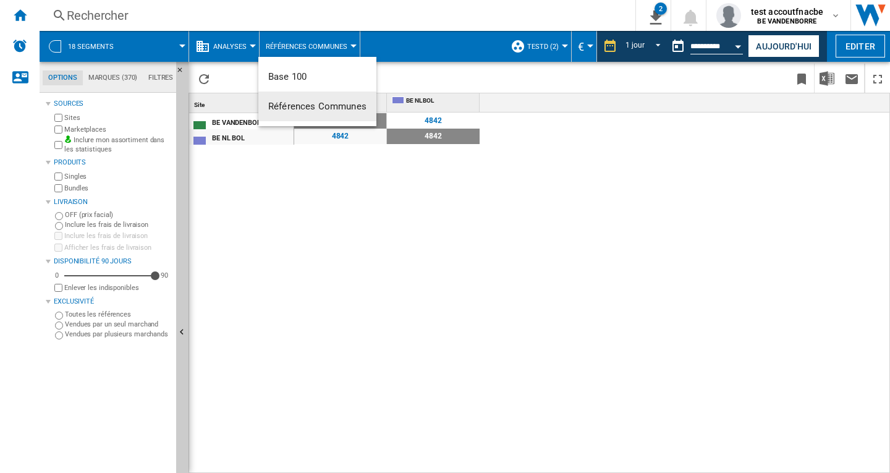
click at [308, 103] on span "Références Communes" at bounding box center [317, 106] width 98 height 11
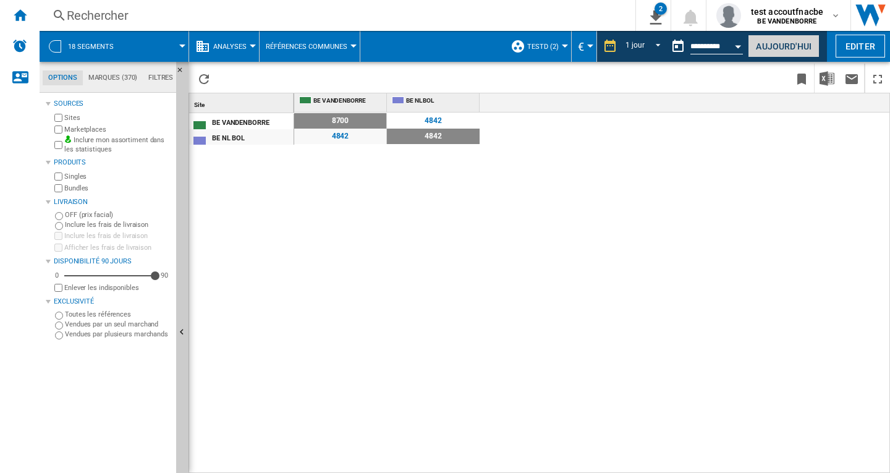
click at [782, 41] on button "Aujourd'hui" at bounding box center [784, 46] width 72 height 23
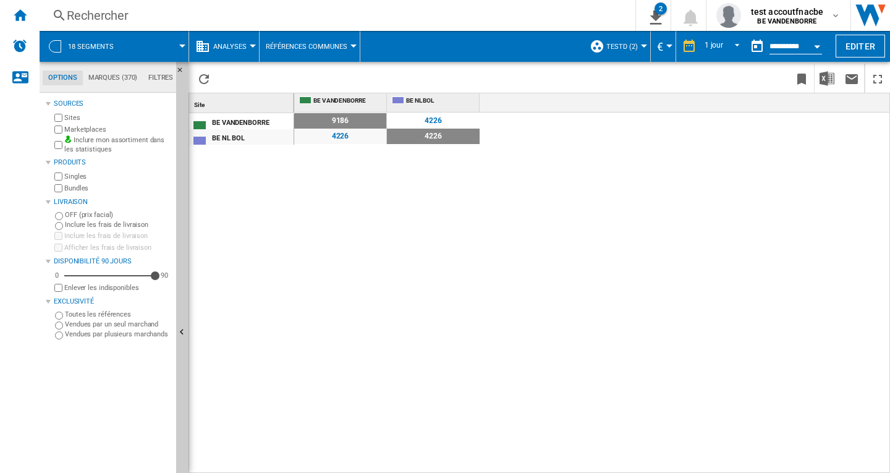
click at [813, 46] on button "Open calendar" at bounding box center [817, 44] width 22 height 22
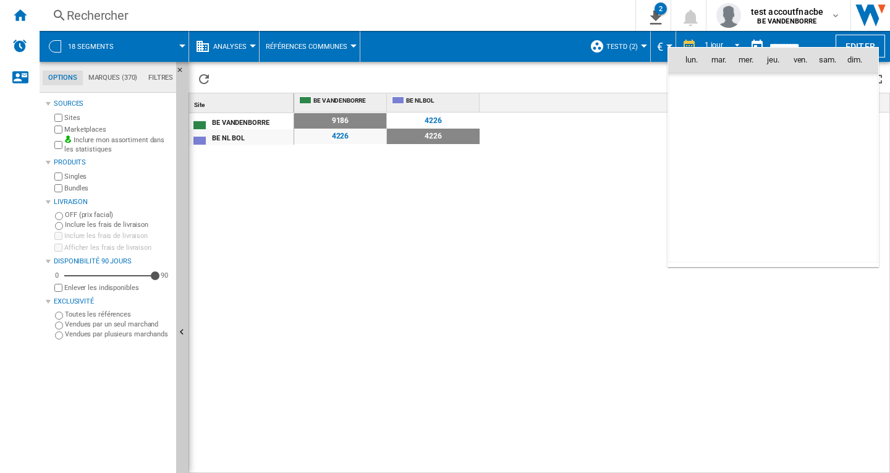
scroll to position [5895, 0]
click at [772, 114] on span "4" at bounding box center [773, 113] width 25 height 25
type input "**********"
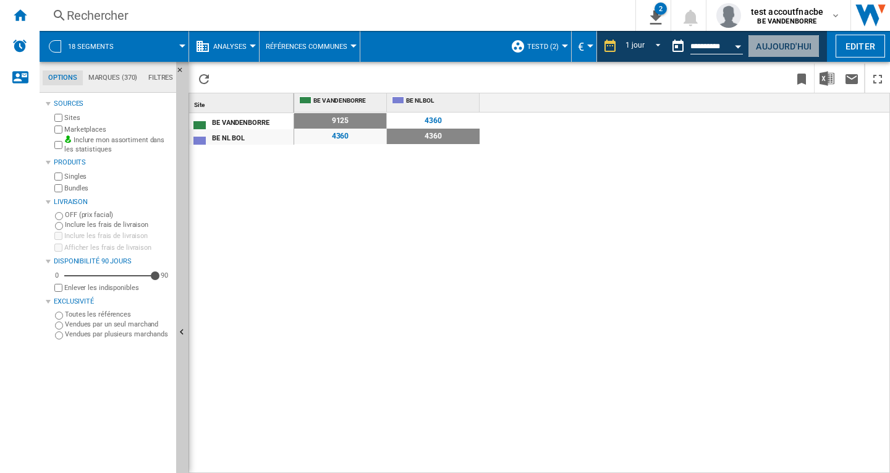
click at [775, 42] on button "Aujourd'hui" at bounding box center [784, 46] width 72 height 23
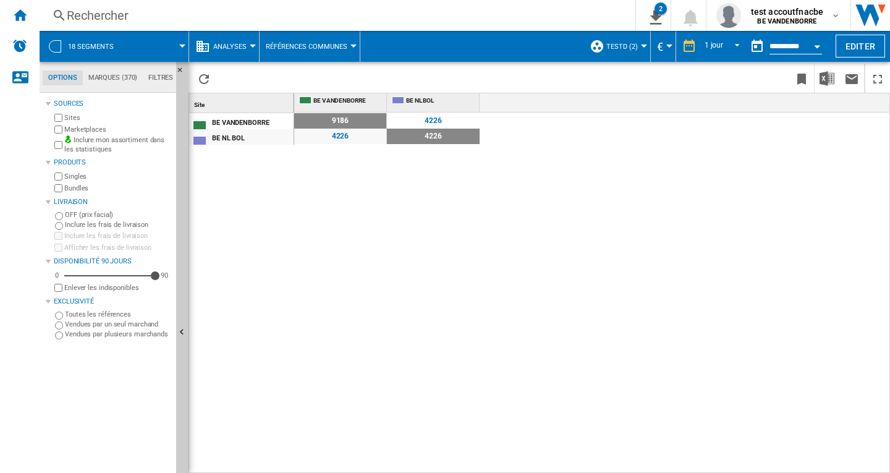
click at [240, 48] on span "Analyses" at bounding box center [229, 47] width 33 height 8
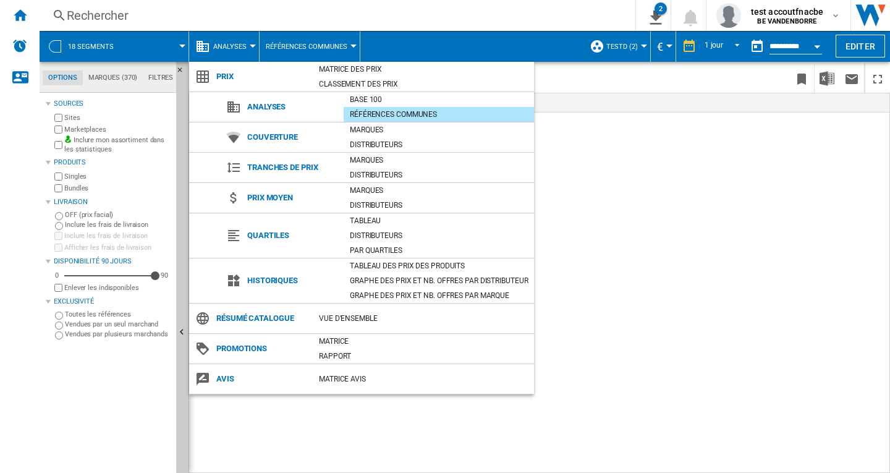
click at [695, 305] on md-backdrop at bounding box center [445, 236] width 890 height 473
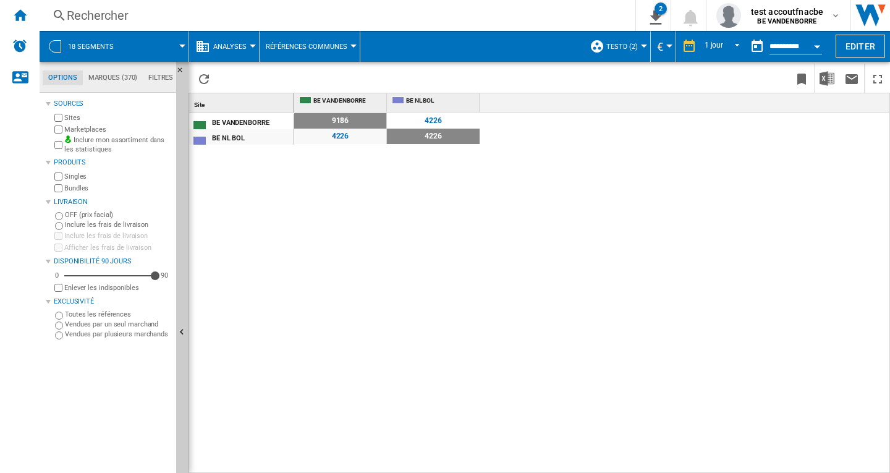
click at [340, 137] on div "4226" at bounding box center [340, 136] width 92 height 15
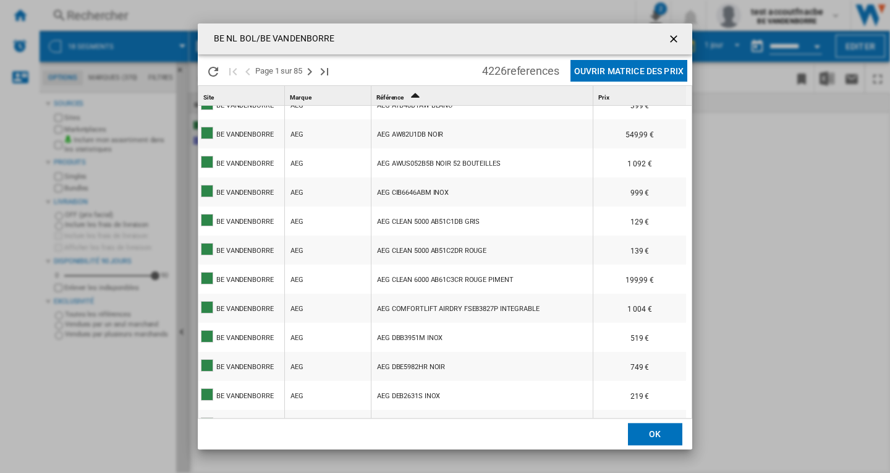
scroll to position [528, 0]
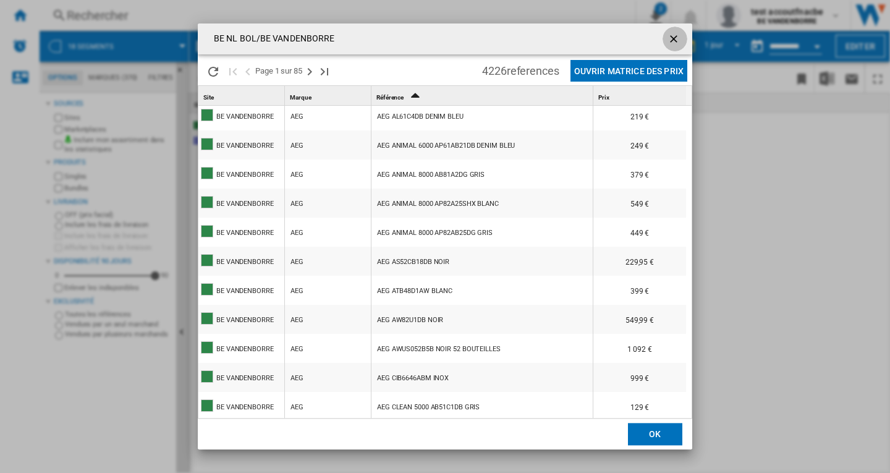
drag, startPoint x: 677, startPoint y: 36, endPoint x: 670, endPoint y: 58, distance: 23.1
click at [676, 36] on ng-md-icon "getI18NText('BUTTONS.CLOSE_DIALOG')" at bounding box center [674, 40] width 15 height 15
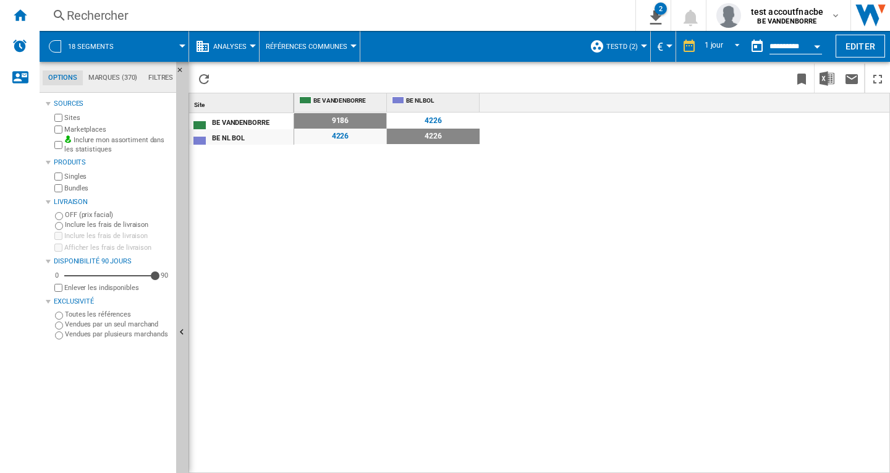
click at [340, 136] on div "4226" at bounding box center [340, 136] width 92 height 15
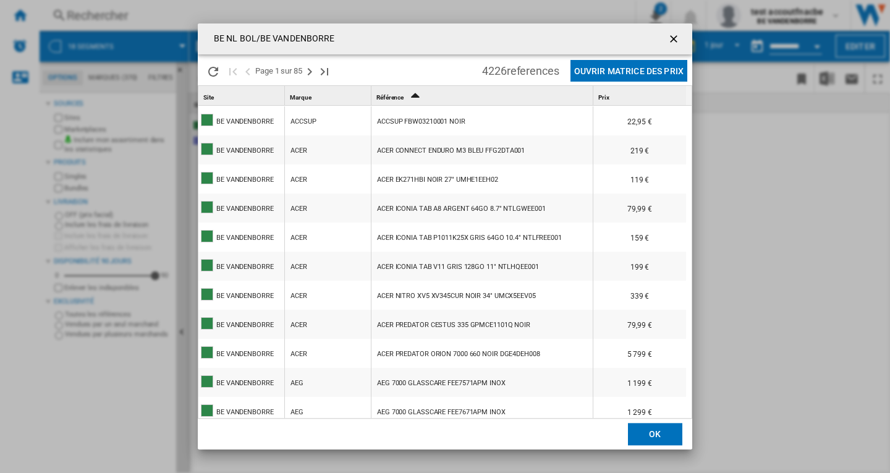
click at [605, 71] on button "Ouvrir Matrice des prix" at bounding box center [628, 71] width 117 height 22
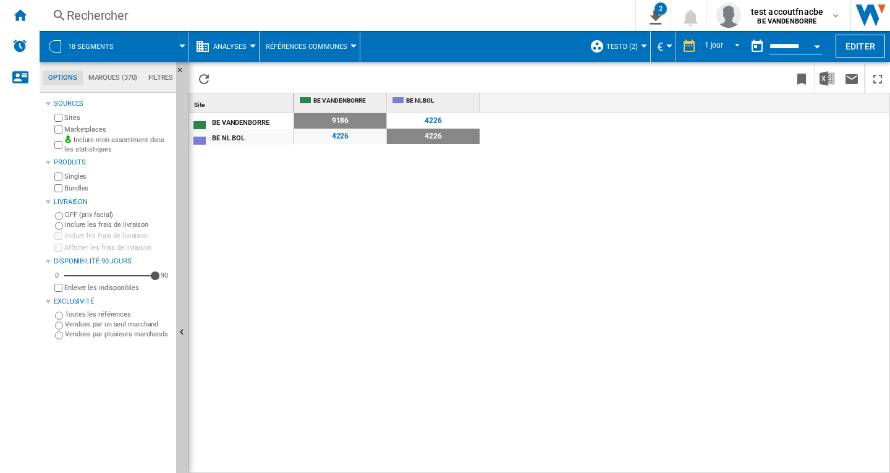
click at [336, 138] on div "4226" at bounding box center [340, 136] width 92 height 15
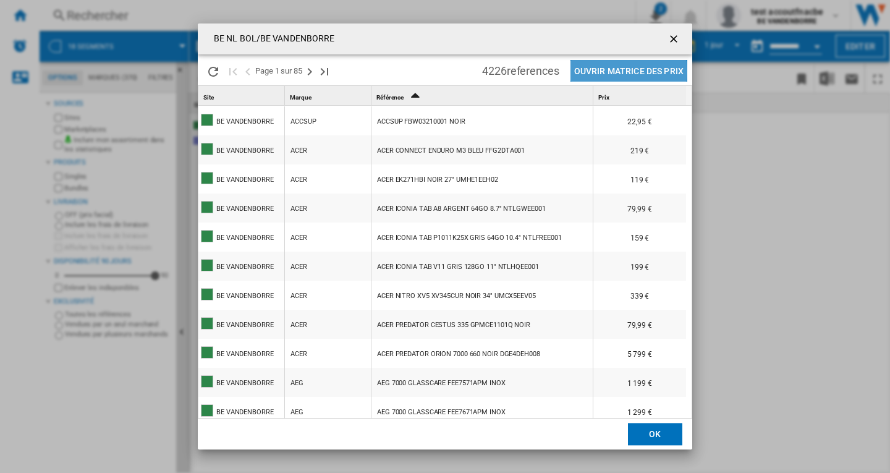
click at [599, 71] on button "Ouvrir Matrice des prix" at bounding box center [628, 71] width 117 height 22
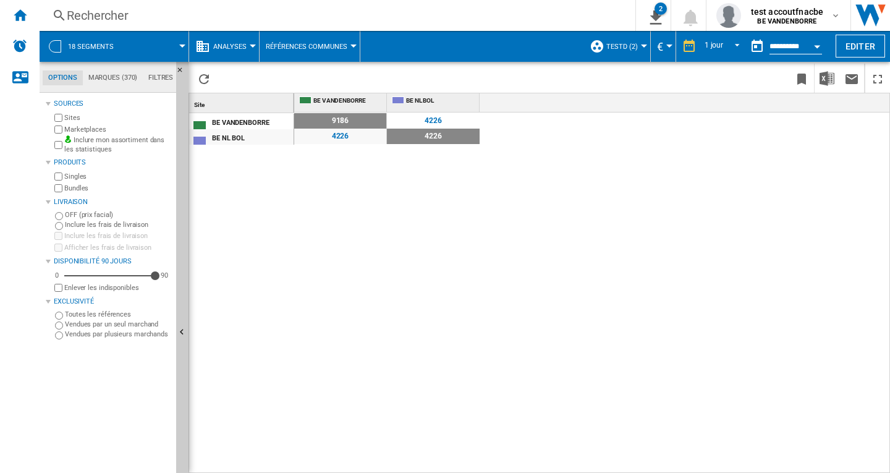
click at [336, 136] on div "4226" at bounding box center [340, 136] width 92 height 15
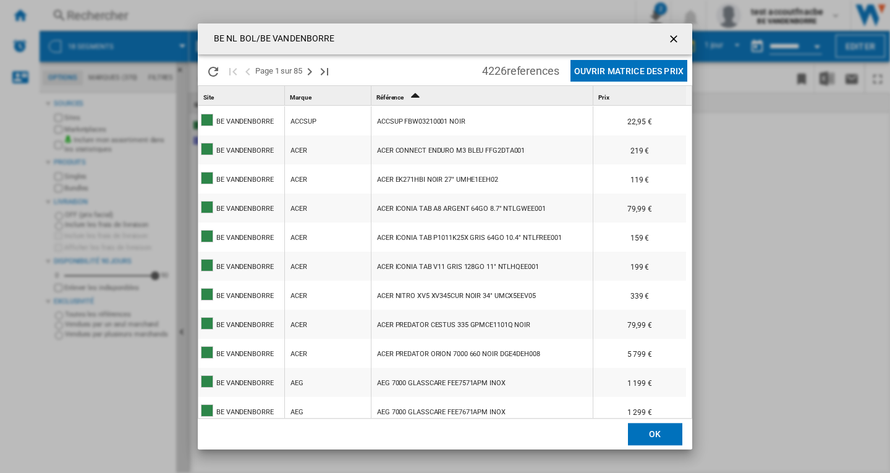
click at [415, 95] on icon "Sort Ascending" at bounding box center [415, 94] width 21 height 17
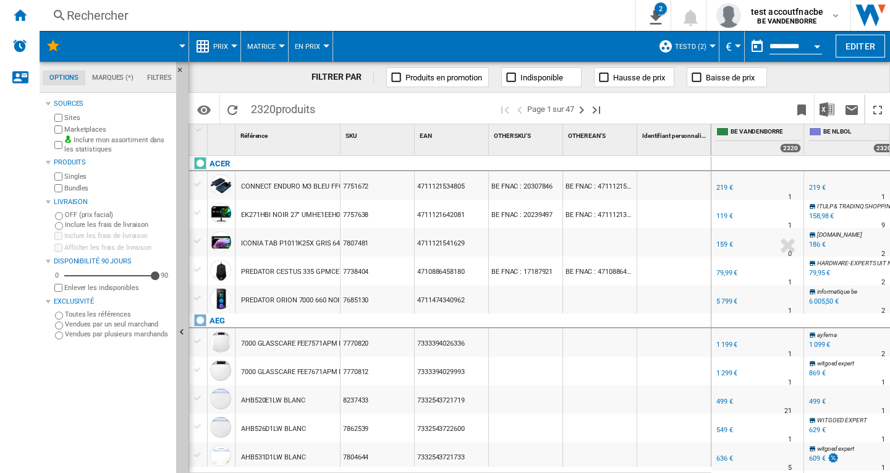
click at [812, 45] on button "Open calendar" at bounding box center [817, 44] width 22 height 22
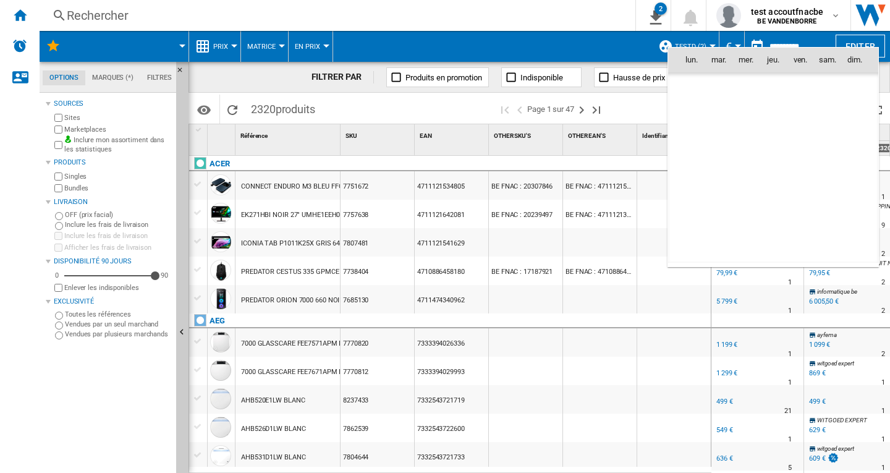
scroll to position [5895, 0]
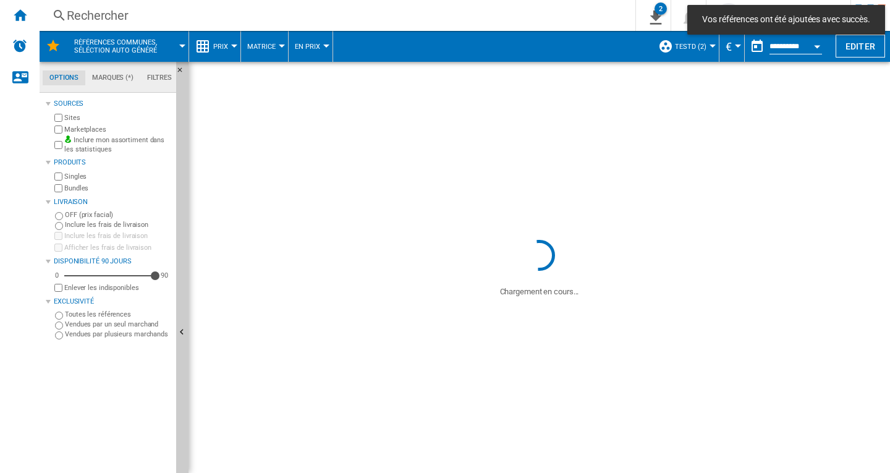
click at [813, 47] on button "Open calendar" at bounding box center [817, 44] width 22 height 22
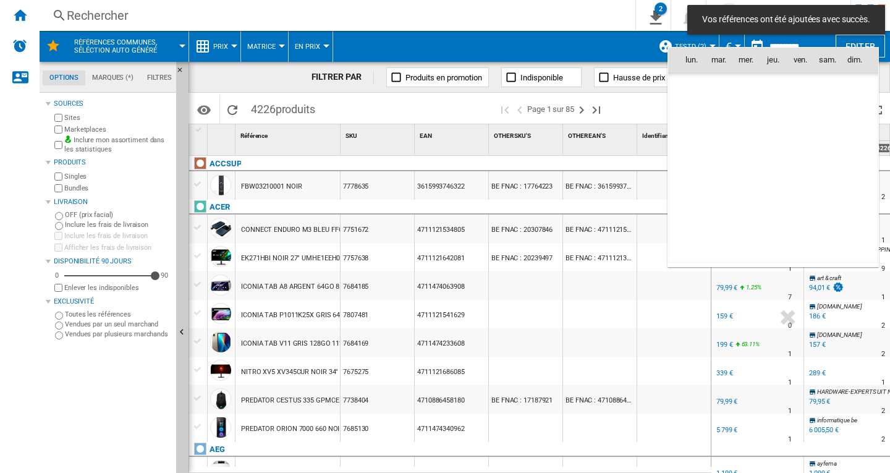
scroll to position [5895, 0]
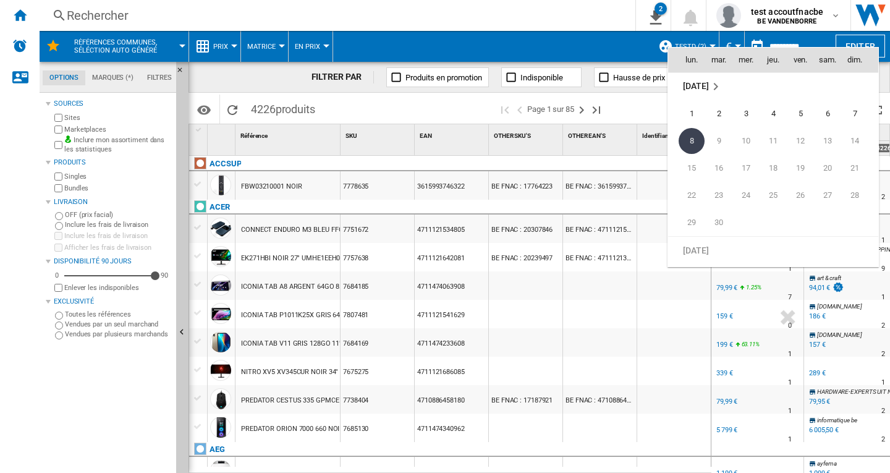
click at [708, 87] on span "[DATE]" at bounding box center [695, 87] width 25 height 10
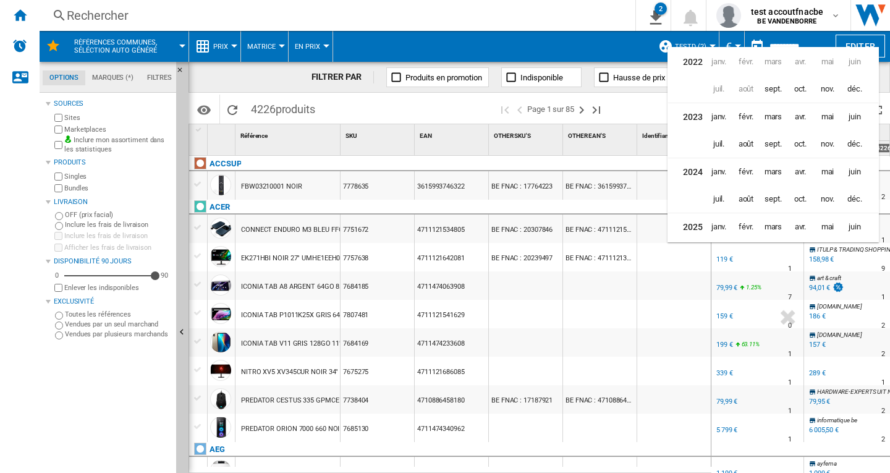
scroll to position [30, 0]
click at [750, 224] on span "août" at bounding box center [745, 223] width 25 height 25
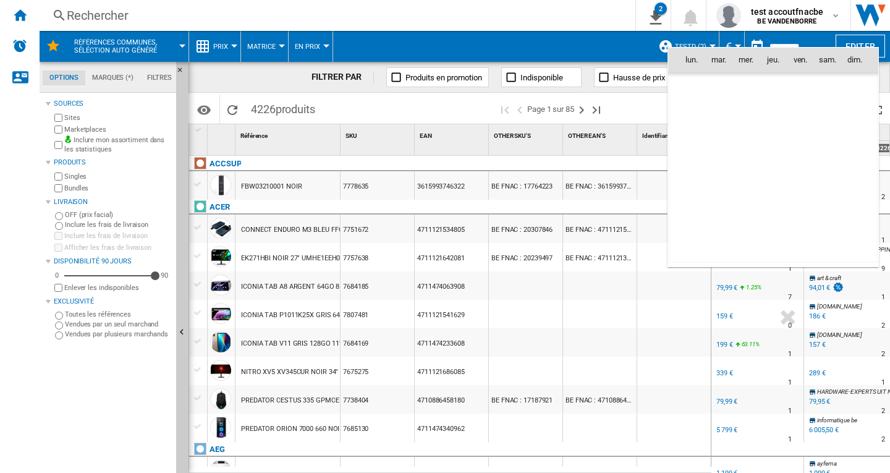
scroll to position [5731, 0]
click at [772, 112] on span "7" at bounding box center [773, 113] width 25 height 25
type input "**********"
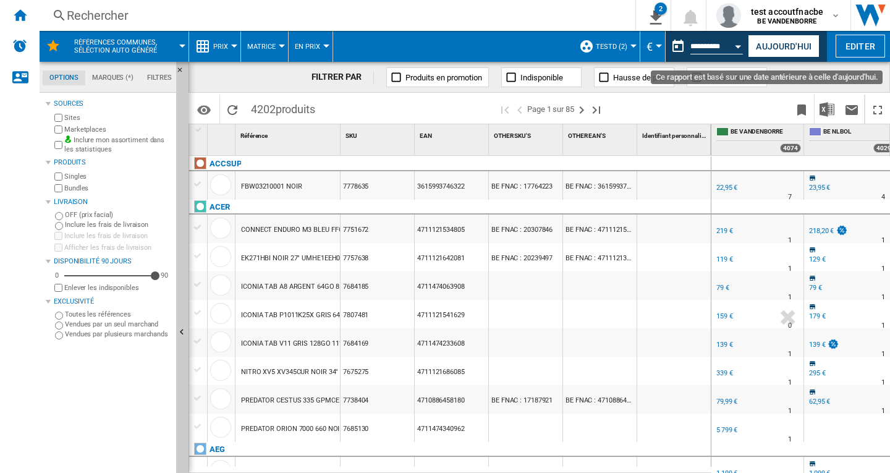
click at [737, 45] on div "Open calendar" at bounding box center [738, 46] width 6 height 3
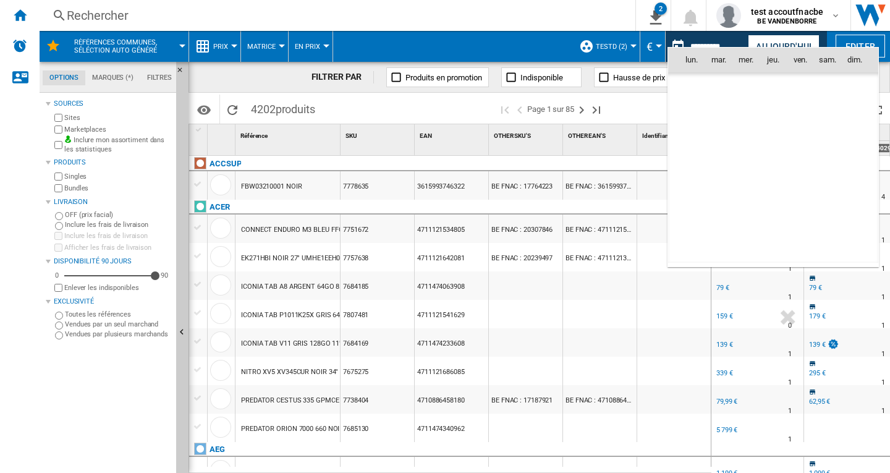
scroll to position [5731, 0]
click at [737, 45] on div at bounding box center [445, 236] width 890 height 473
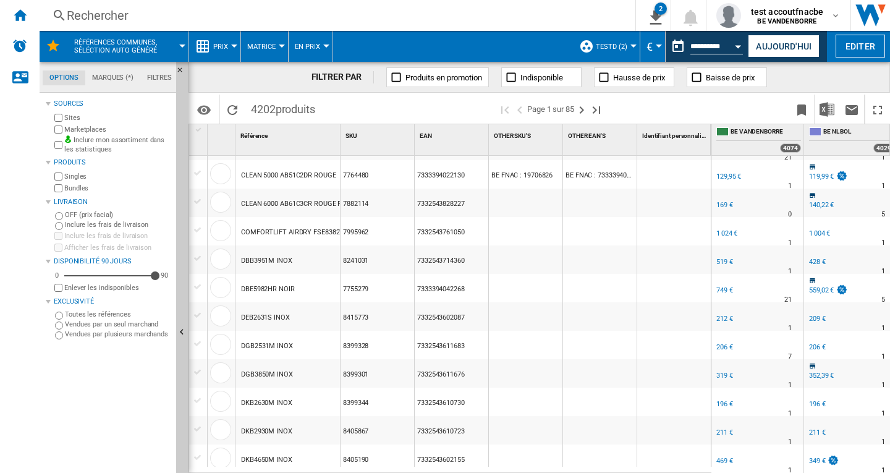
scroll to position [989, 0]
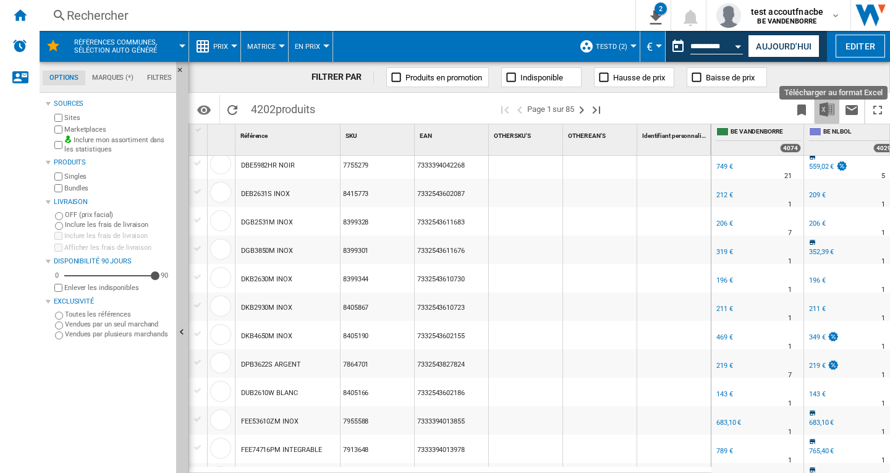
click at [829, 108] on img "Télécharger au format Excel" at bounding box center [826, 109] width 15 height 15
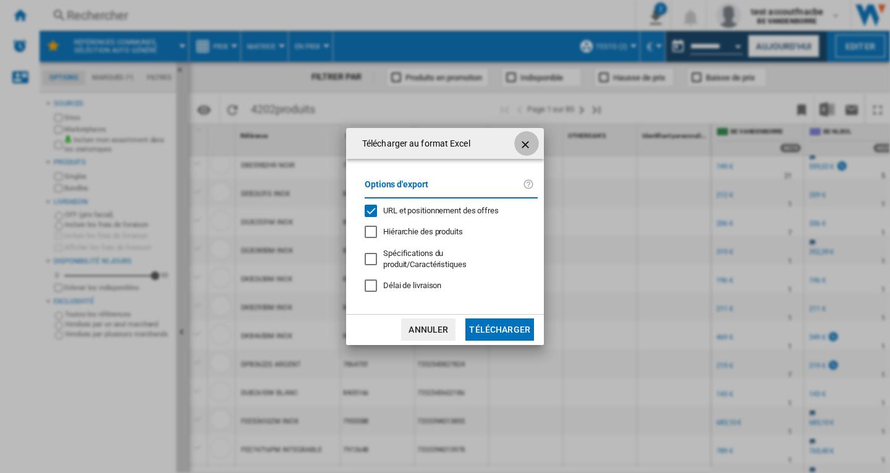
click at [520, 147] on ng-md-icon "getI18NText('BUTTONS.CLOSE_DIALOG')" at bounding box center [526, 144] width 15 height 15
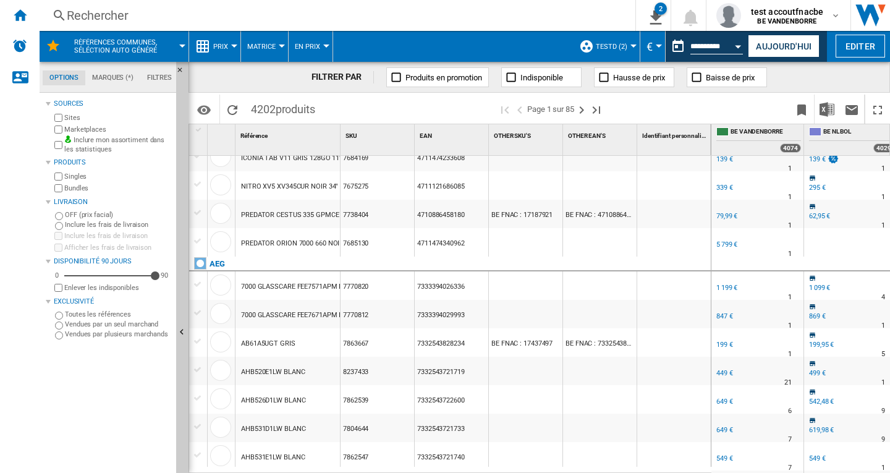
scroll to position [0, 0]
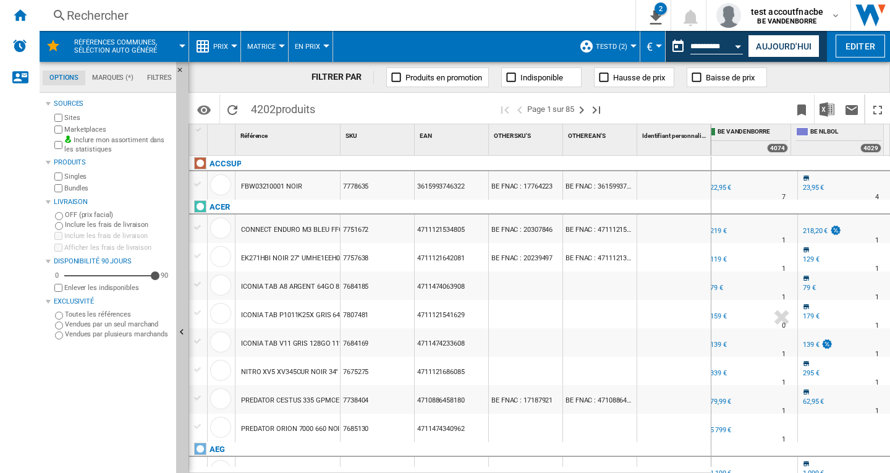
drag, startPoint x: 775, startPoint y: 43, endPoint x: 720, endPoint y: 348, distance: 309.4
click at [775, 43] on button "Aujourd'hui" at bounding box center [784, 46] width 72 height 23
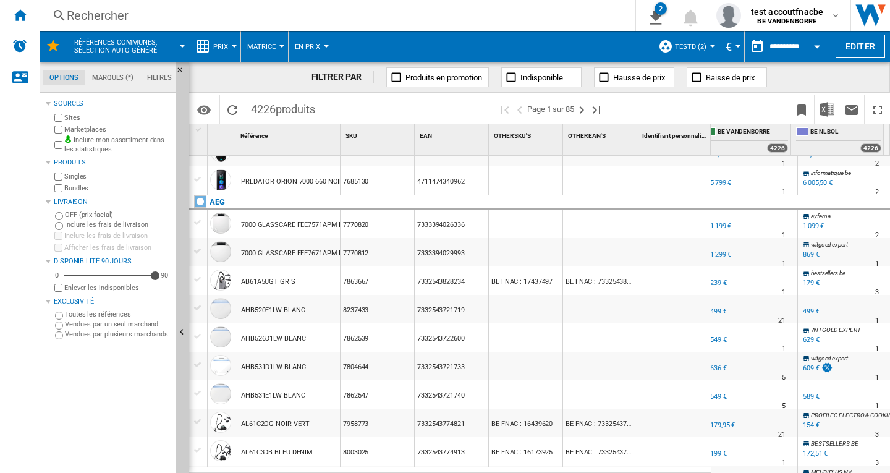
click at [258, 46] on span "Matrice" at bounding box center [261, 47] width 28 height 8
click at [218, 48] on md-backdrop at bounding box center [445, 236] width 890 height 473
click at [218, 48] on span "Prix" at bounding box center [220, 47] width 15 height 8
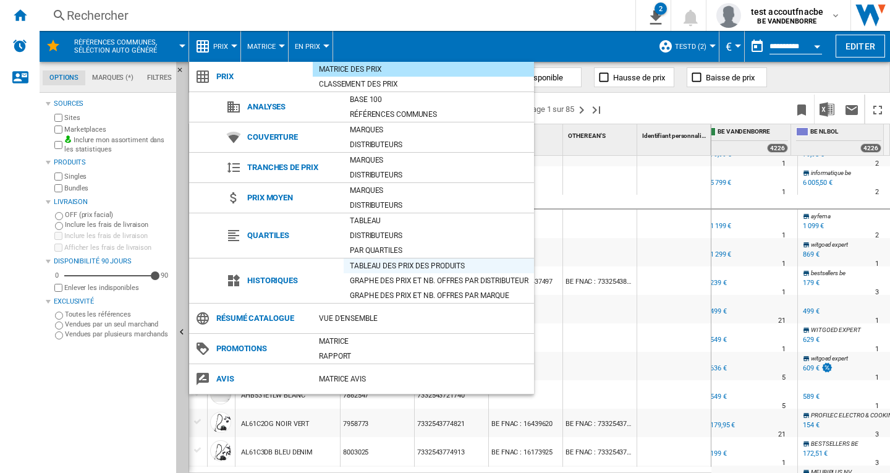
click at [396, 264] on div "Tableau des prix des produits" at bounding box center [439, 266] width 190 height 12
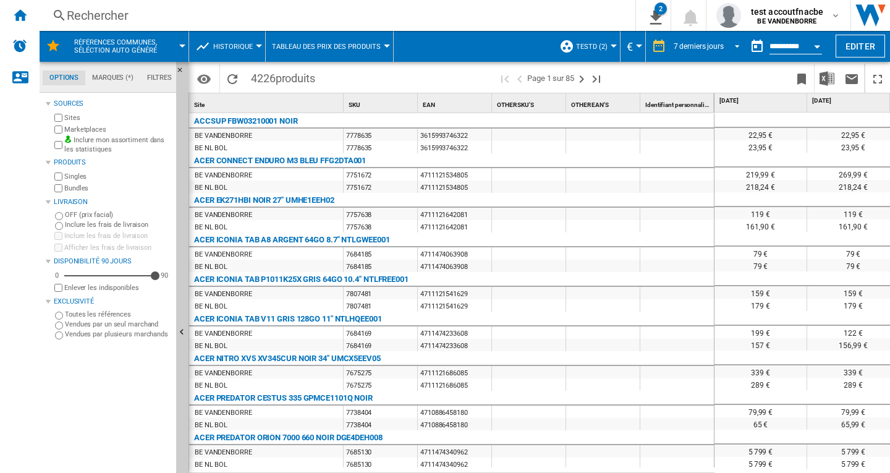
click at [735, 44] on span "REPORTS.WIZARD.STEPS.REPORT.STEPS.REPORT_OPTIONS.PERIOD: 7 derniers jours" at bounding box center [733, 45] width 15 height 11
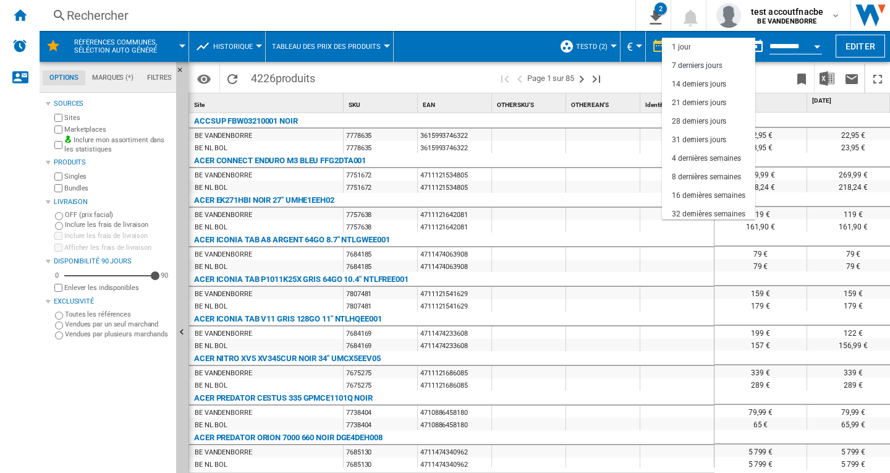
scroll to position [19, 0]
click at [681, 120] on div "31 derniers jours" at bounding box center [699, 121] width 54 height 11
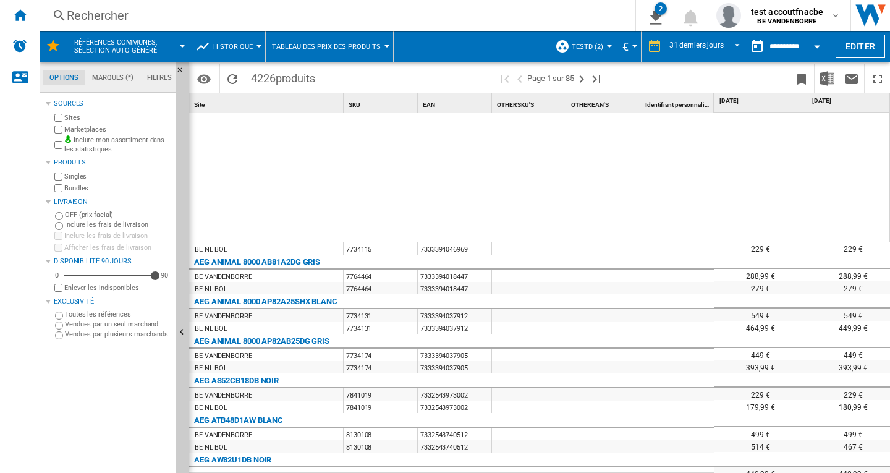
scroll to position [786, 0]
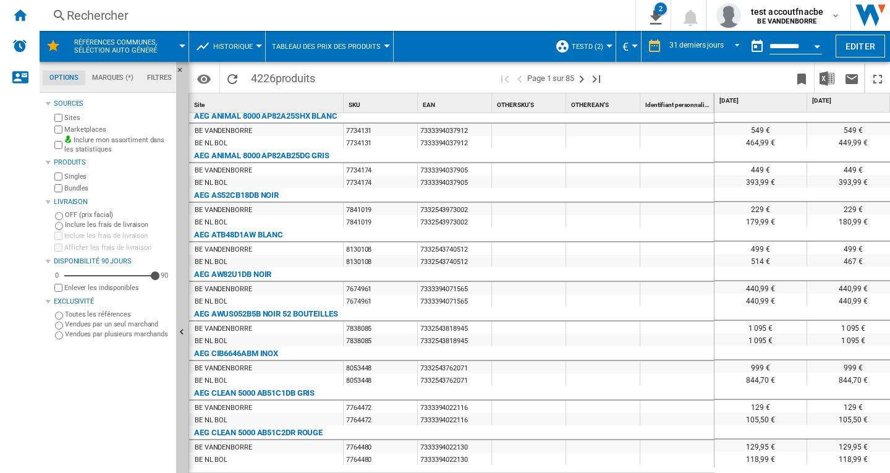
click at [258, 44] on div at bounding box center [259, 45] width 6 height 3
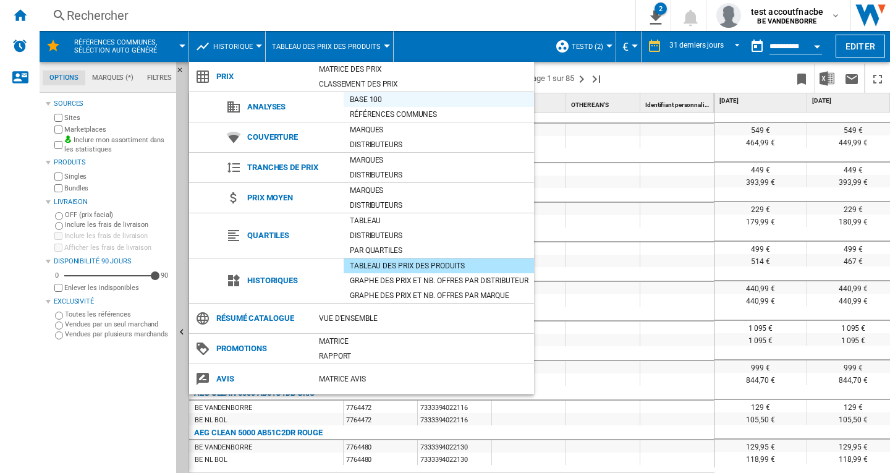
click at [373, 98] on div "Base 100" at bounding box center [439, 99] width 190 height 12
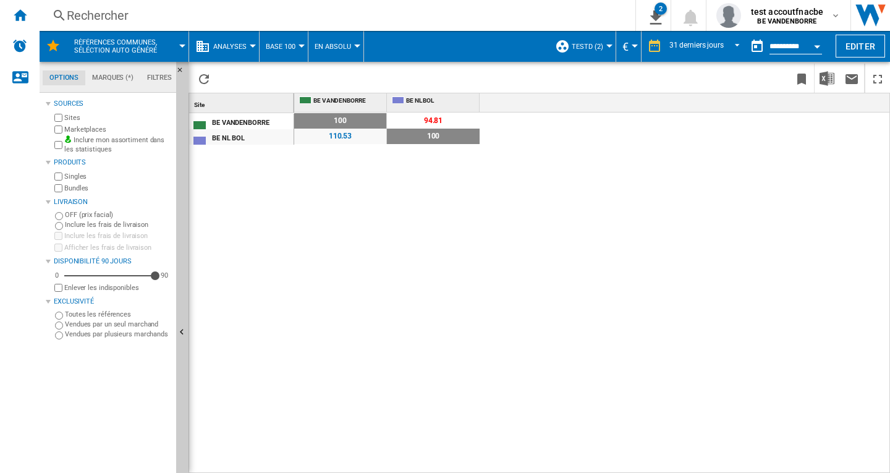
click at [295, 49] on button "Base 100" at bounding box center [284, 46] width 36 height 31
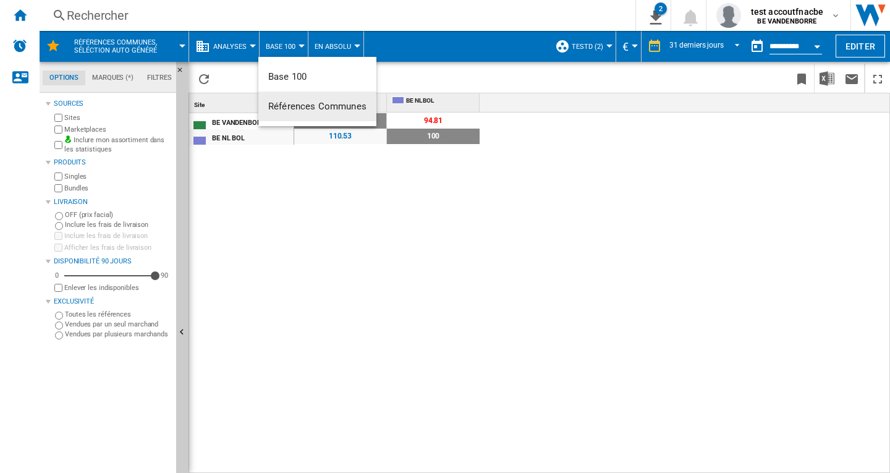
click at [298, 108] on span "Références Communes" at bounding box center [317, 106] width 98 height 11
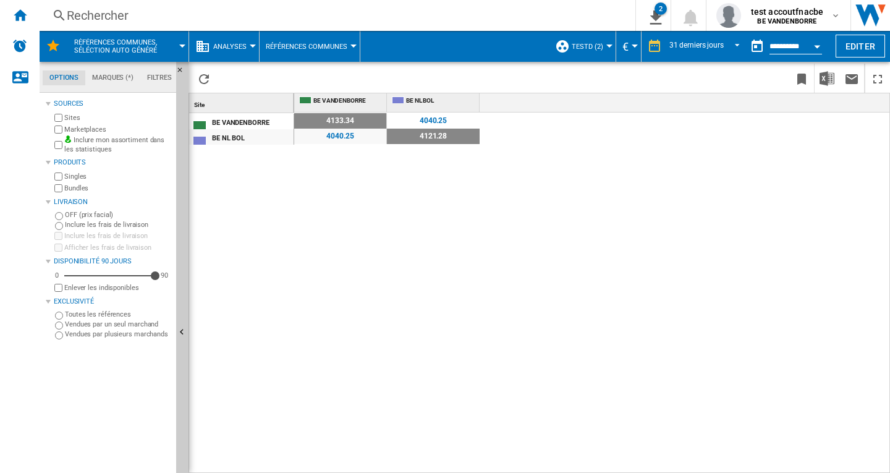
click at [341, 138] on div "4040.25" at bounding box center [340, 136] width 92 height 15
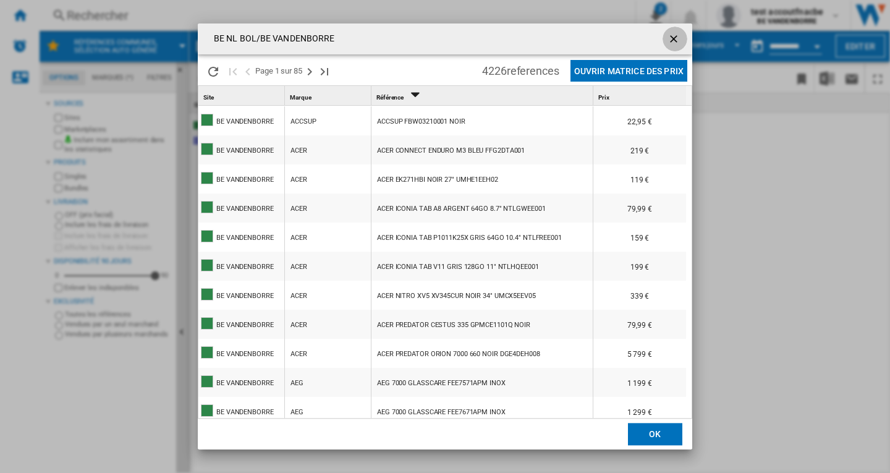
click at [670, 39] on ng-md-icon "getI18NText('BUTTONS.CLOSE_DIALOG')" at bounding box center [674, 40] width 15 height 15
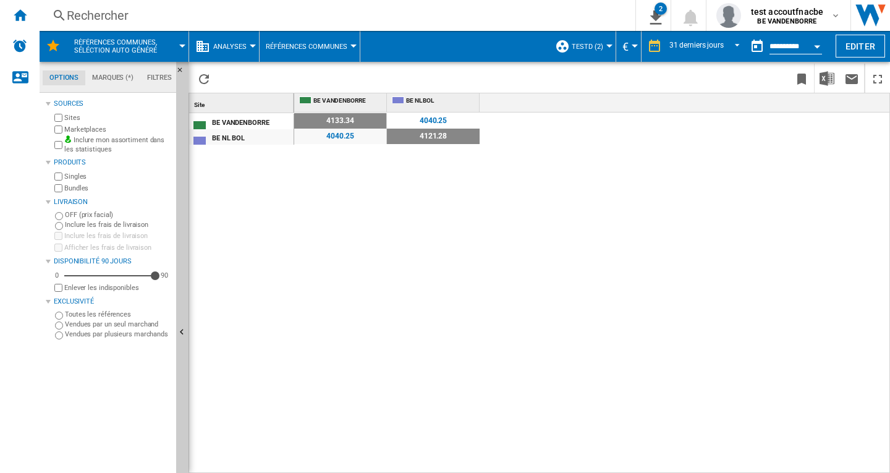
click at [331, 135] on div "4040.25" at bounding box center [340, 136] width 92 height 15
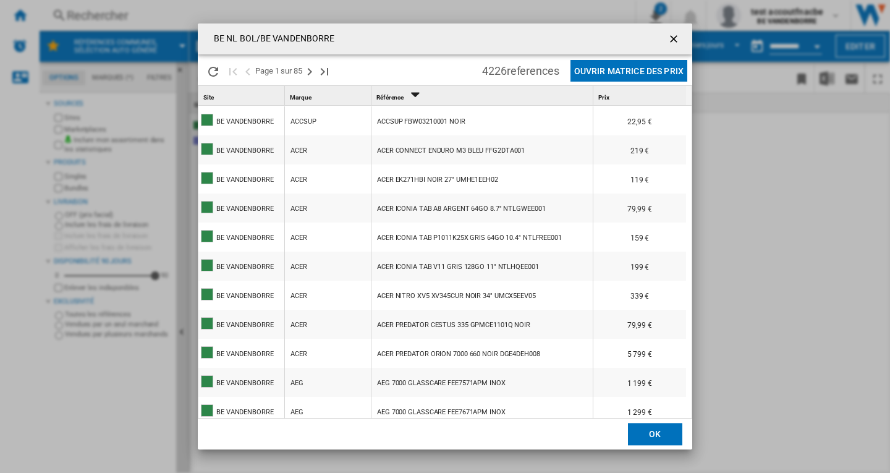
click at [428, 297] on div "ACER NITRO XV5 XV345CUR NOIR 34" UMCX5EEV05" at bounding box center [456, 296] width 159 height 28
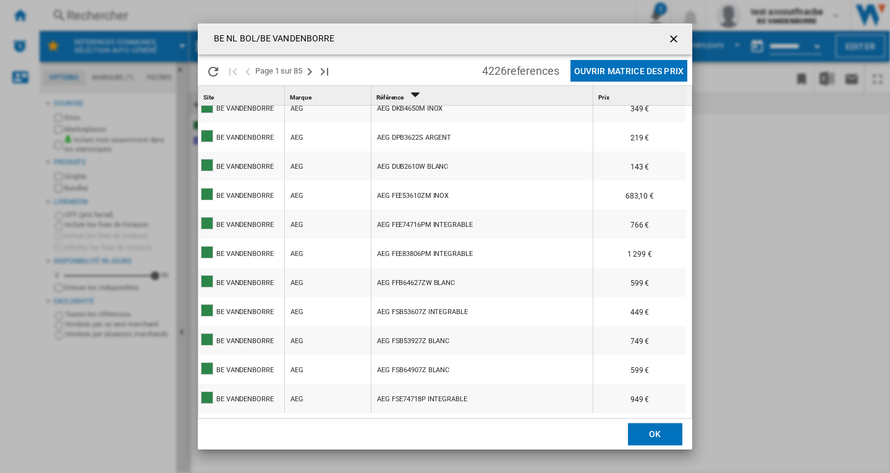
scroll to position [2, 0]
click at [461, 407] on div "AEG FSE74718P INTEGRABLE" at bounding box center [422, 399] width 90 height 28
click at [297, 137] on div "AEG" at bounding box center [296, 138] width 13 height 28
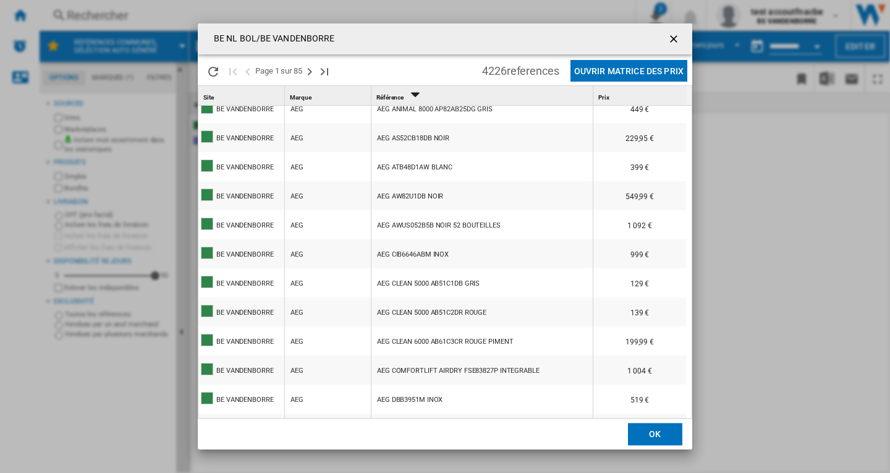
scroll to position [528, 0]
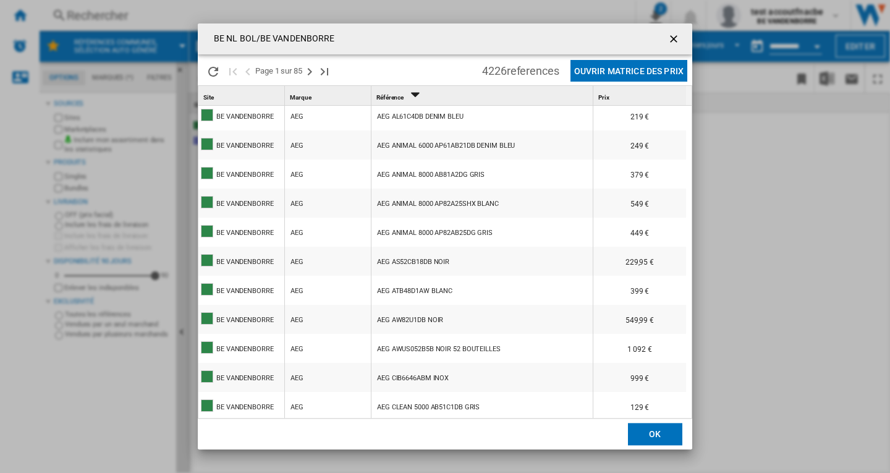
click at [406, 97] on icon "Sort Descending" at bounding box center [415, 94] width 21 height 17
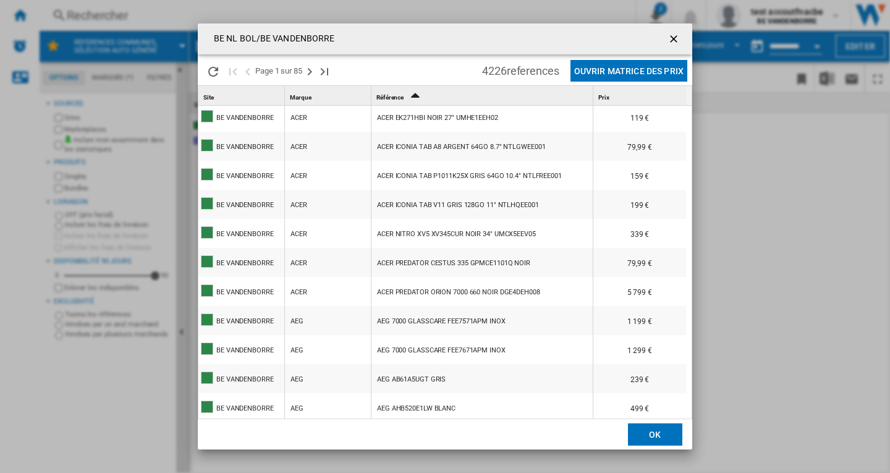
scroll to position [0, 0]
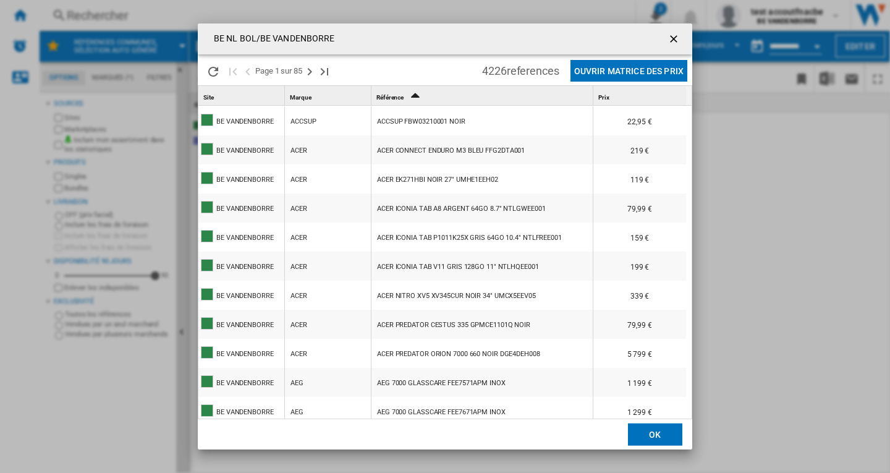
click at [671, 39] on ng-md-icon "getI18NText('BUTTONS.CLOSE_DIALOG')" at bounding box center [674, 40] width 15 height 15
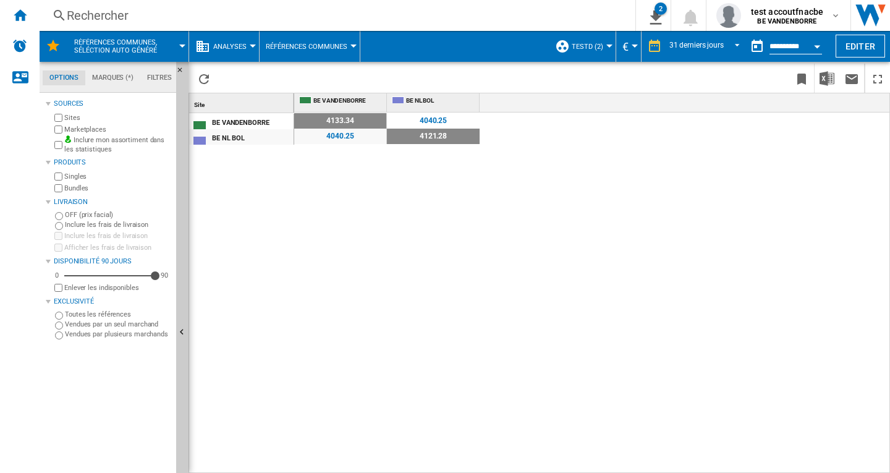
click at [431, 138] on div "4121.28" at bounding box center [433, 136] width 93 height 15
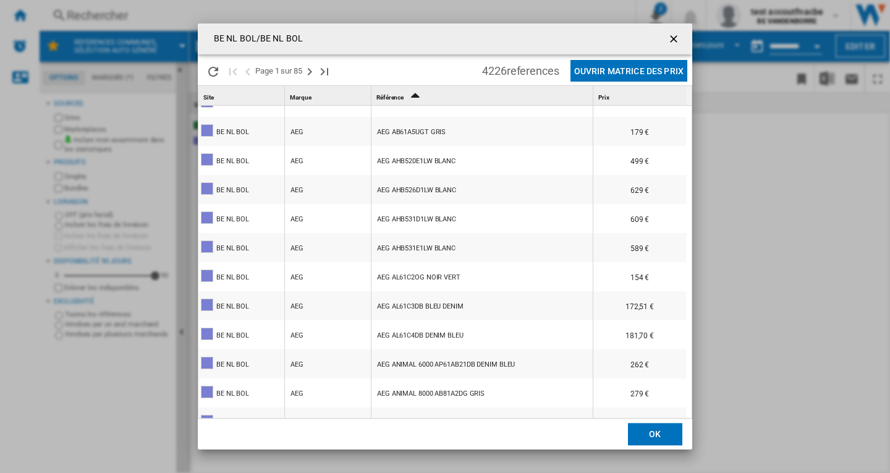
scroll to position [556, 0]
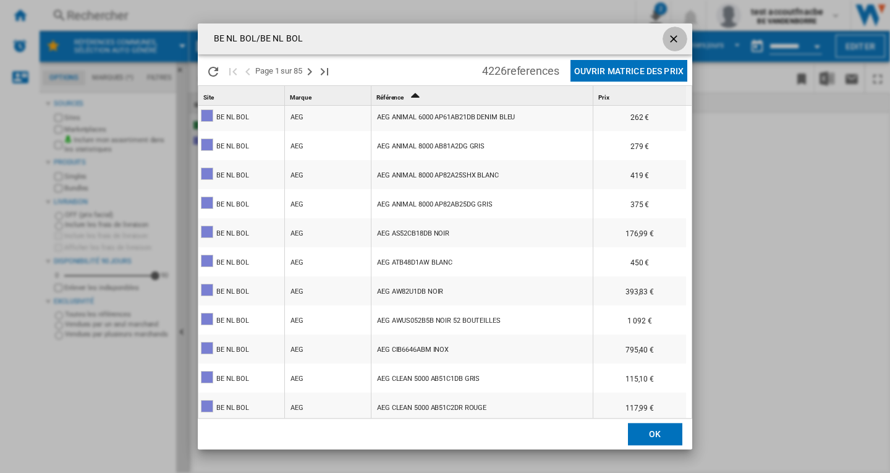
click at [673, 38] on ng-md-icon "getI18NText('BUTTONS.CLOSE_DIALOG')" at bounding box center [674, 40] width 15 height 15
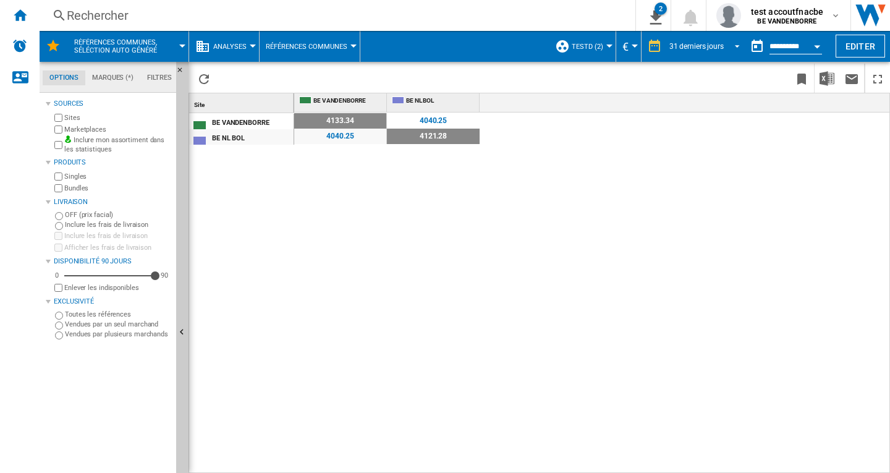
click at [736, 46] on span "REPORTS.WIZARD.STEPS.REPORT.STEPS.REPORT_OPTIONS.PERIOD: 31 derniers jours" at bounding box center [733, 45] width 15 height 11
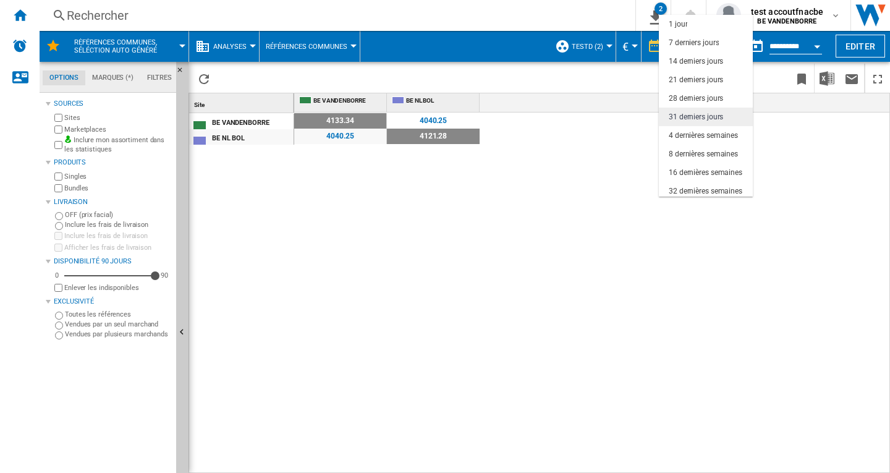
scroll to position [70, 0]
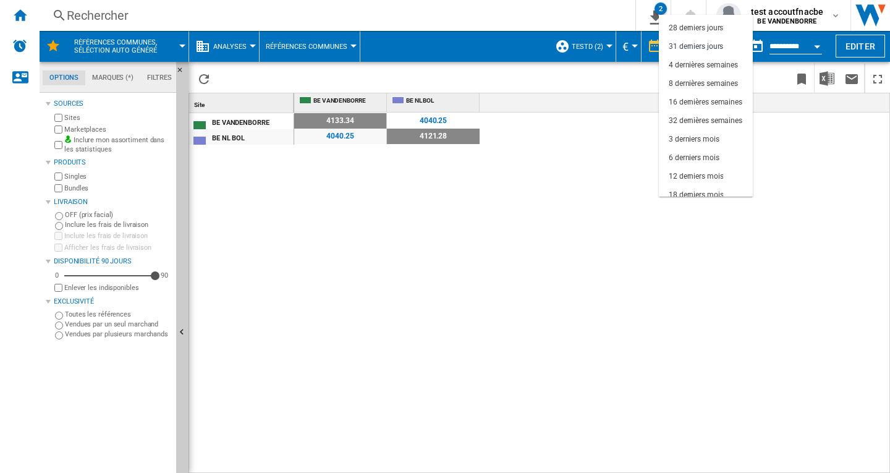
click at [795, 181] on md-backdrop at bounding box center [445, 236] width 890 height 473
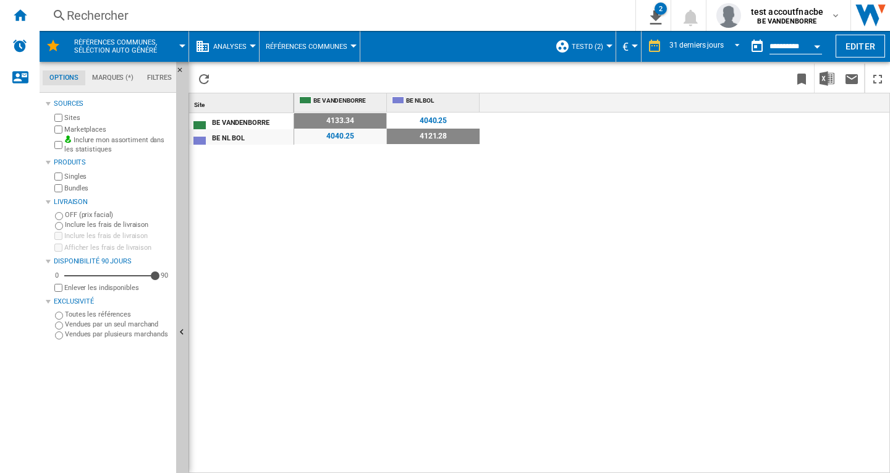
click at [814, 41] on button "Open calendar" at bounding box center [817, 44] width 22 height 22
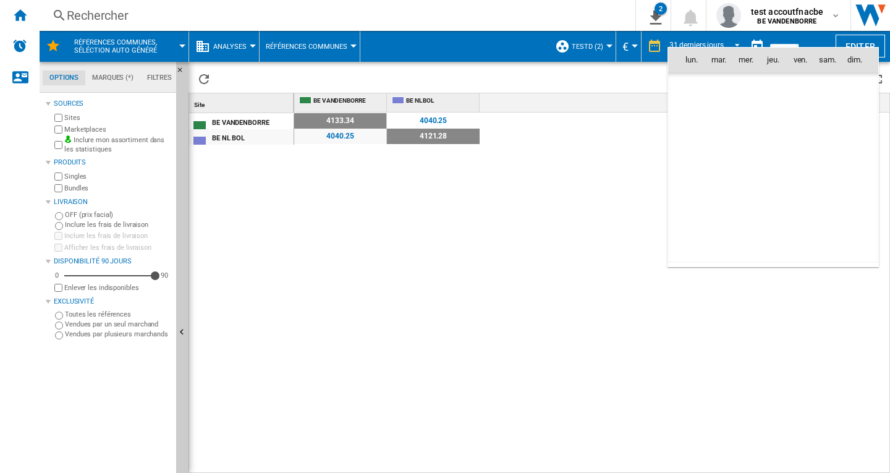
scroll to position [5895, 0]
click at [701, 82] on span "[DATE]" at bounding box center [695, 87] width 25 height 10
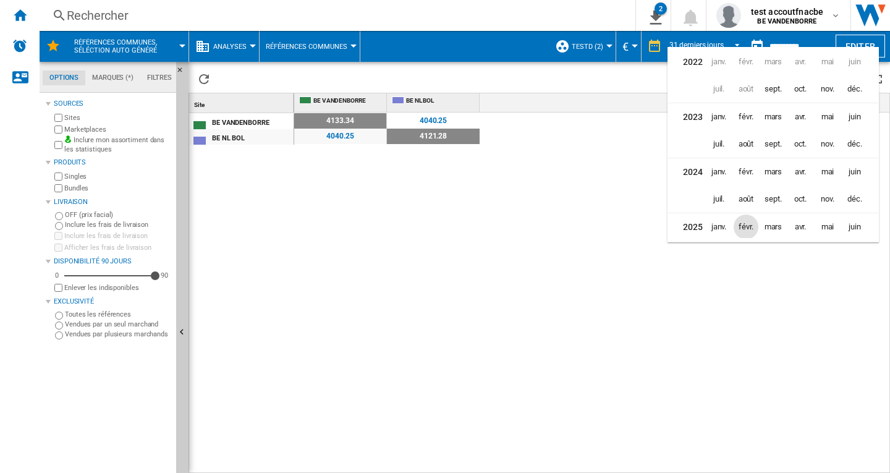
scroll to position [30, 0]
click at [748, 222] on span "août" at bounding box center [745, 223] width 25 height 25
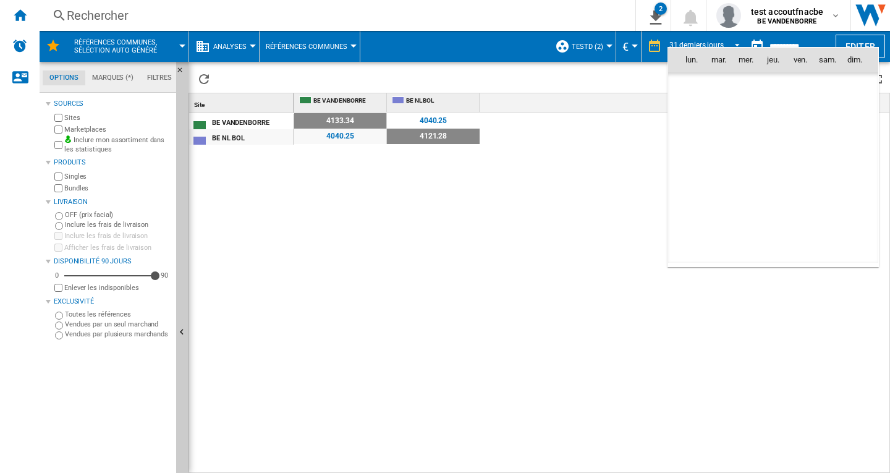
scroll to position [5731, 0]
click at [771, 114] on span "7" at bounding box center [773, 113] width 25 height 25
type input "**********"
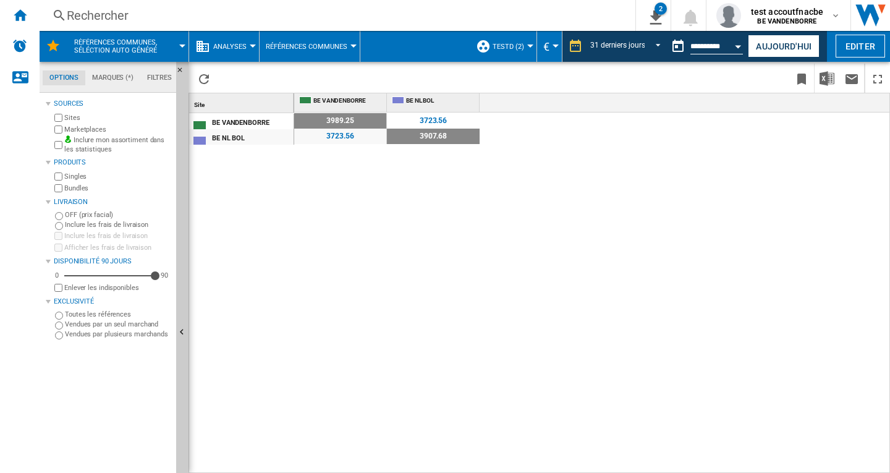
click at [432, 120] on div "3723.56" at bounding box center [433, 120] width 93 height 15
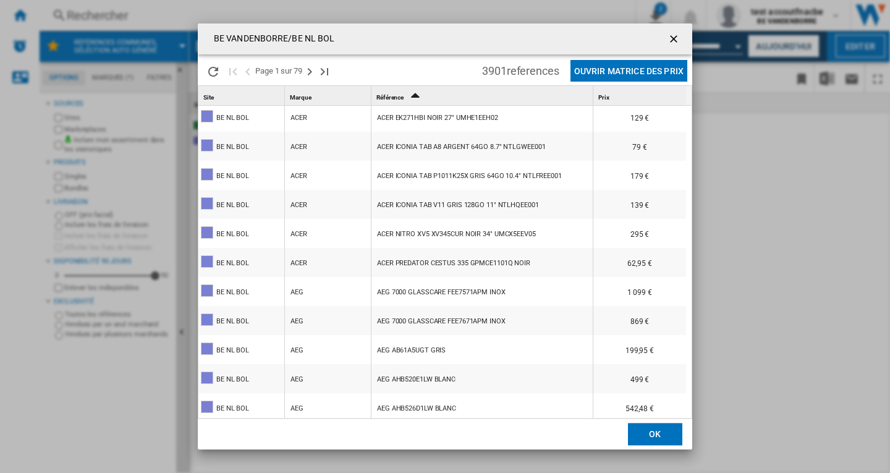
scroll to position [185, 0]
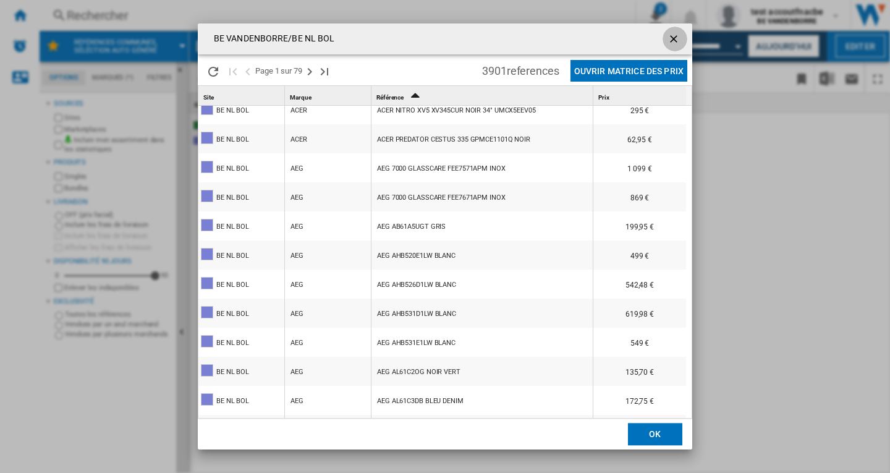
click at [675, 38] on ng-md-icon "getI18NText('BUTTONS.CLOSE_DIALOG')" at bounding box center [674, 40] width 15 height 15
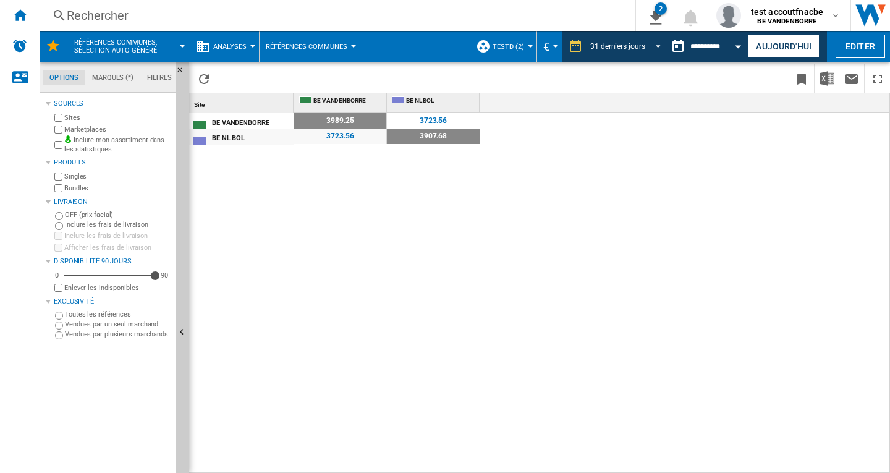
click at [657, 45] on span "REPORTS.WIZARD.STEPS.REPORT.STEPS.REPORT_OPTIONS.PERIOD: 31 derniers jours" at bounding box center [654, 45] width 15 height 11
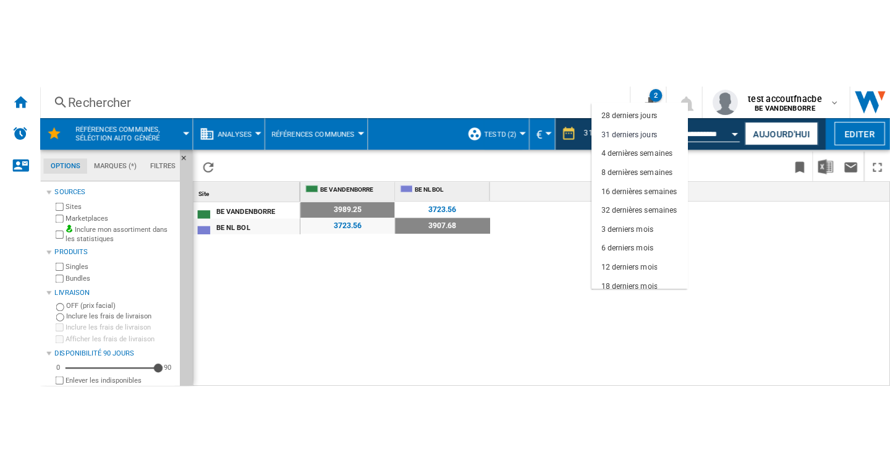
scroll to position [71, 0]
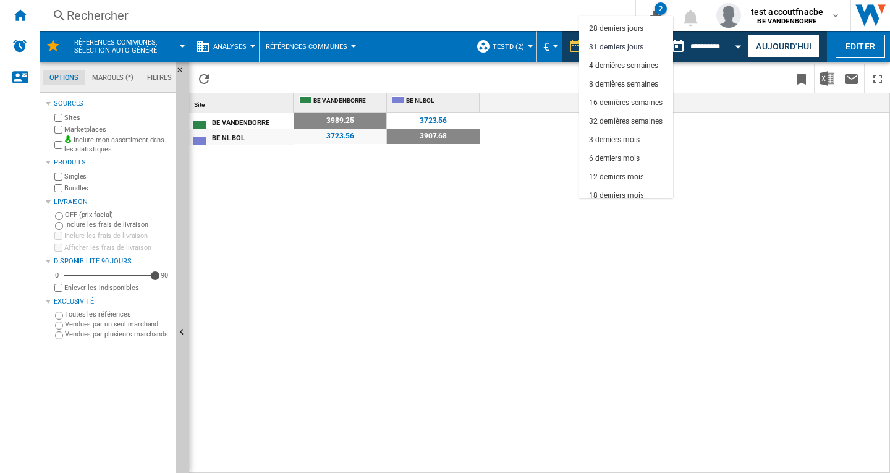
click at [506, 302] on md-backdrop at bounding box center [445, 236] width 890 height 473
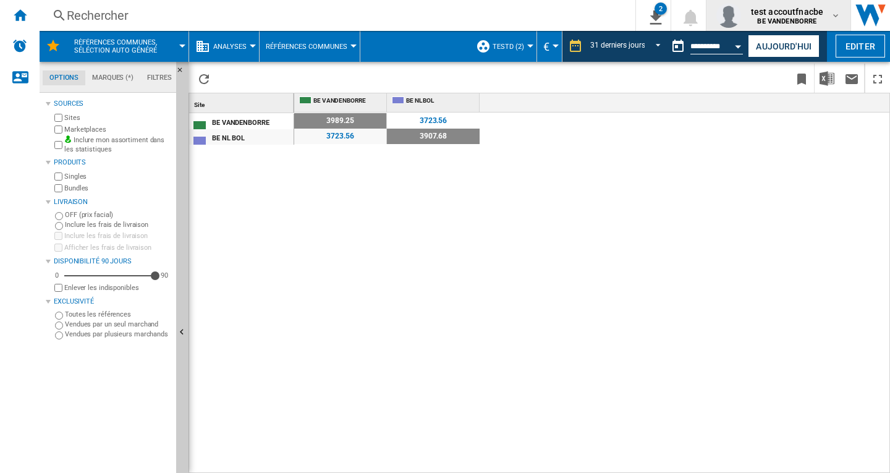
click at [807, 12] on span "test accoutfnacbe" at bounding box center [787, 12] width 72 height 12
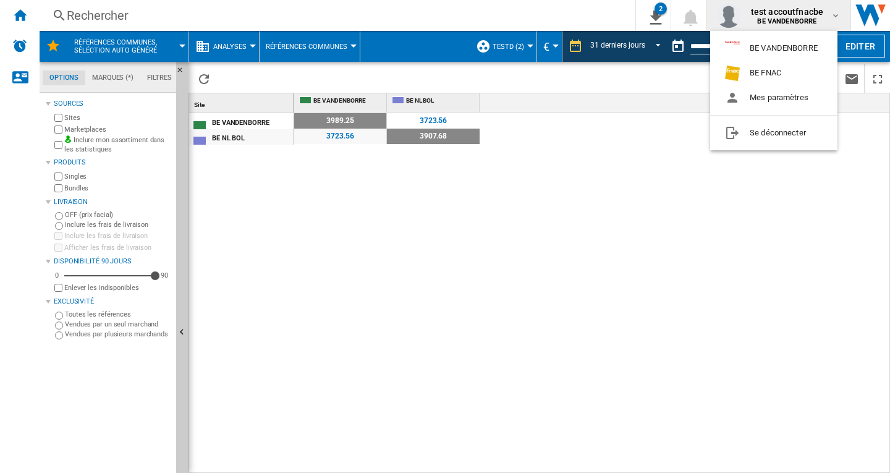
click at [604, 298] on md-backdrop at bounding box center [445, 236] width 890 height 473
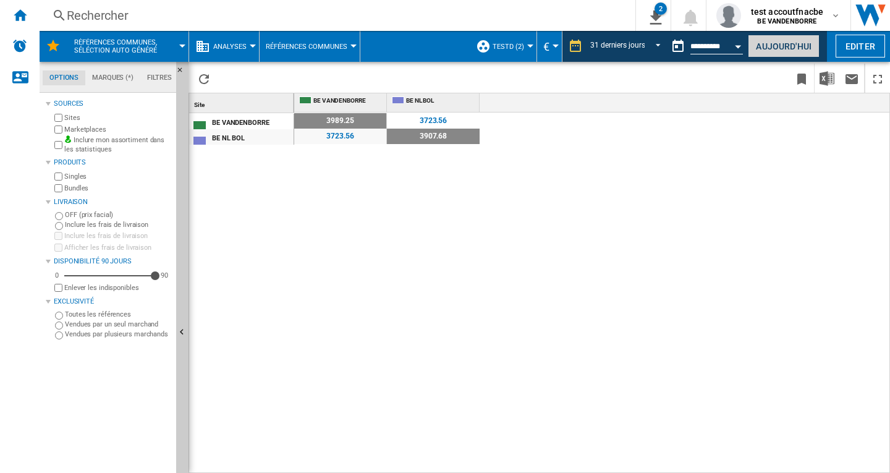
click at [772, 48] on button "Aujourd'hui" at bounding box center [784, 46] width 72 height 23
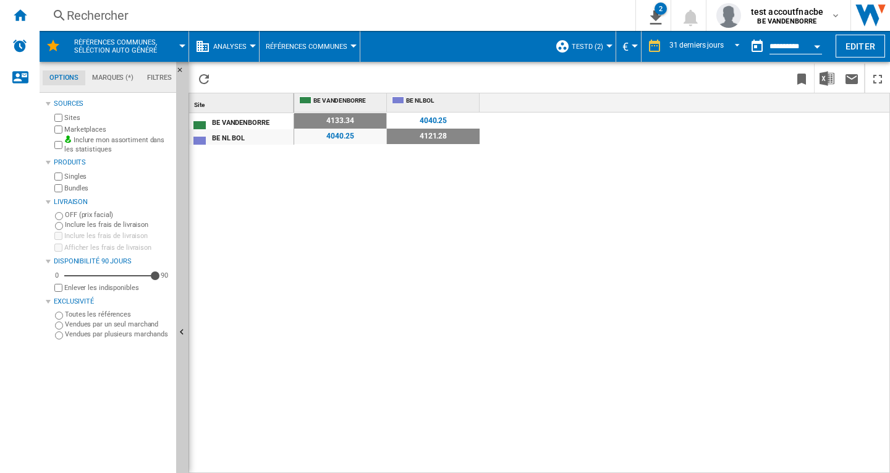
click at [817, 45] on div "Open calendar" at bounding box center [817, 46] width 6 height 3
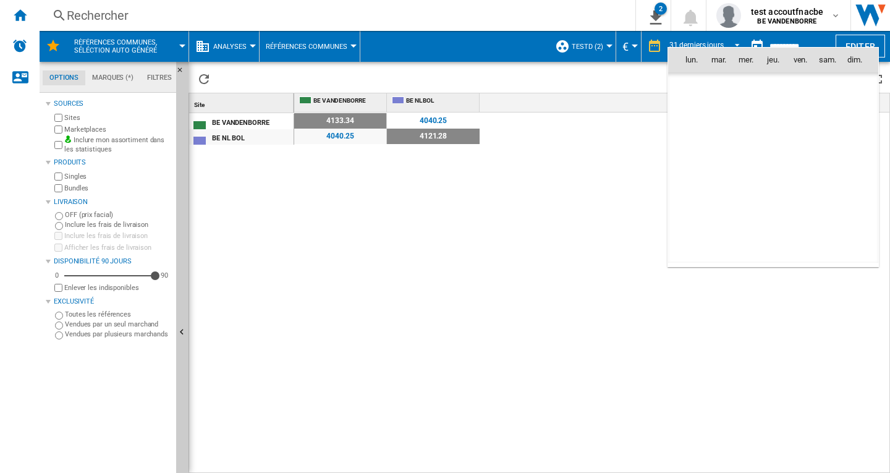
scroll to position [5895, 0]
click at [774, 112] on span "4" at bounding box center [773, 113] width 25 height 25
type input "**********"
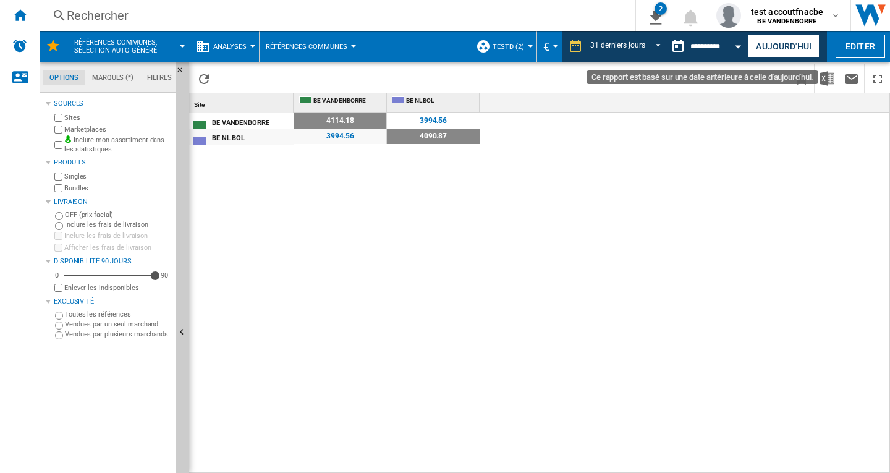
click at [735, 45] on div "Open calendar" at bounding box center [738, 46] width 6 height 3
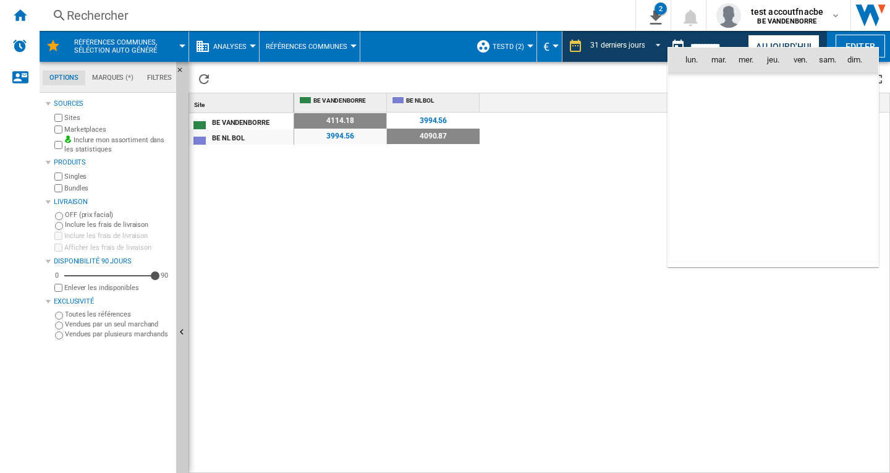
scroll to position [5895, 0]
click at [743, 112] on span "3" at bounding box center [745, 113] width 25 height 25
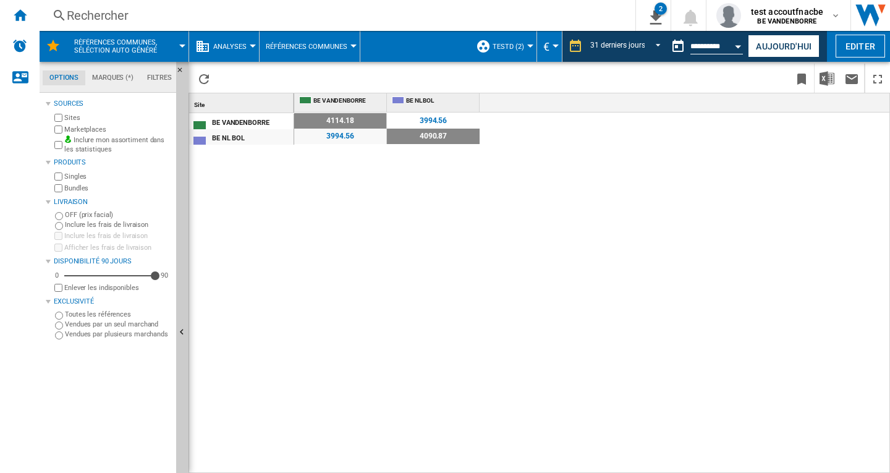
type input "**********"
click at [775, 46] on button "Aujourd'hui" at bounding box center [784, 46] width 72 height 23
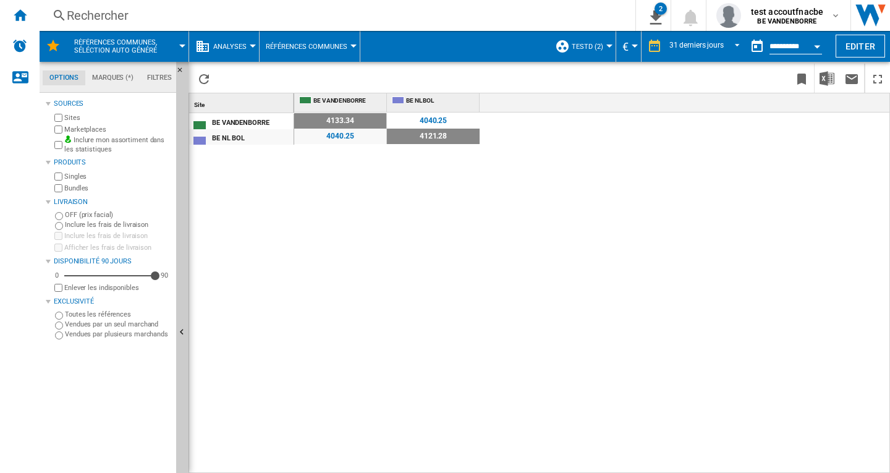
click at [250, 46] on div at bounding box center [253, 45] width 6 height 3
